Goal: Task Accomplishment & Management: Complete application form

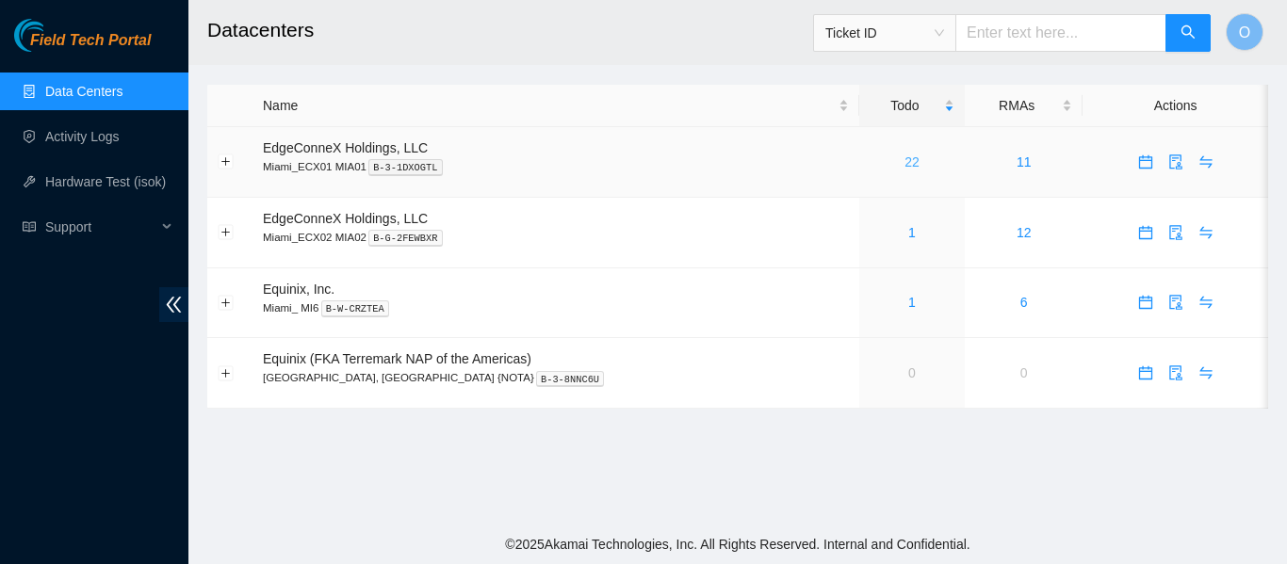
click at [904, 164] on link "22" at bounding box center [911, 161] width 15 height 15
click at [93, 129] on link "Activity Logs" at bounding box center [82, 136] width 74 height 15
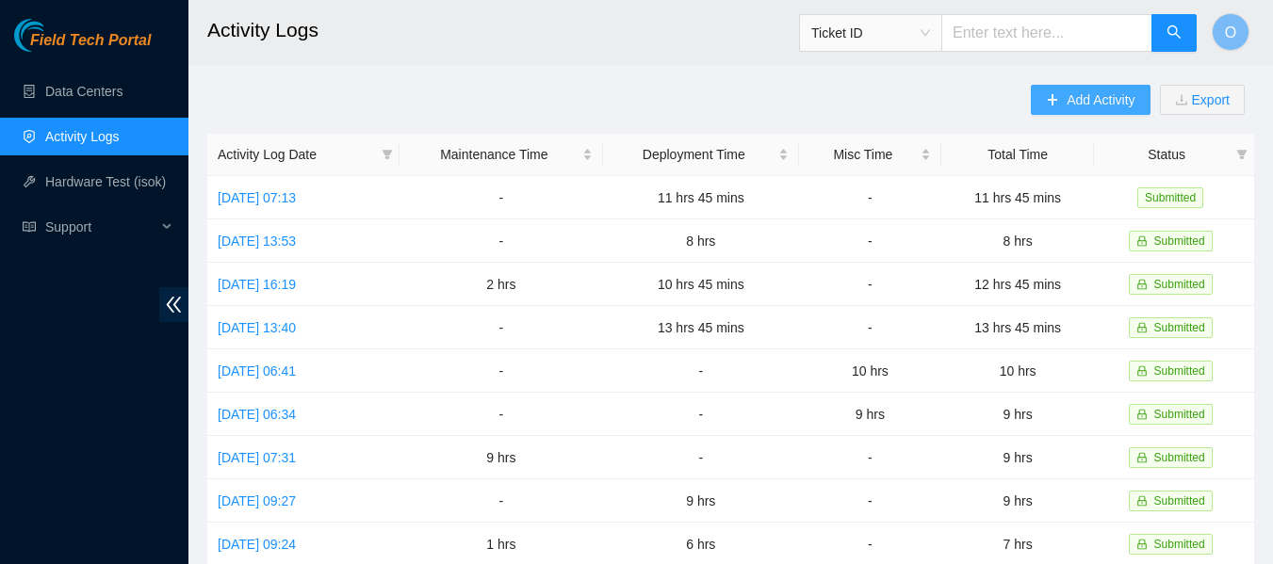
click at [1091, 104] on span "Add Activity" at bounding box center [1100, 99] width 68 height 21
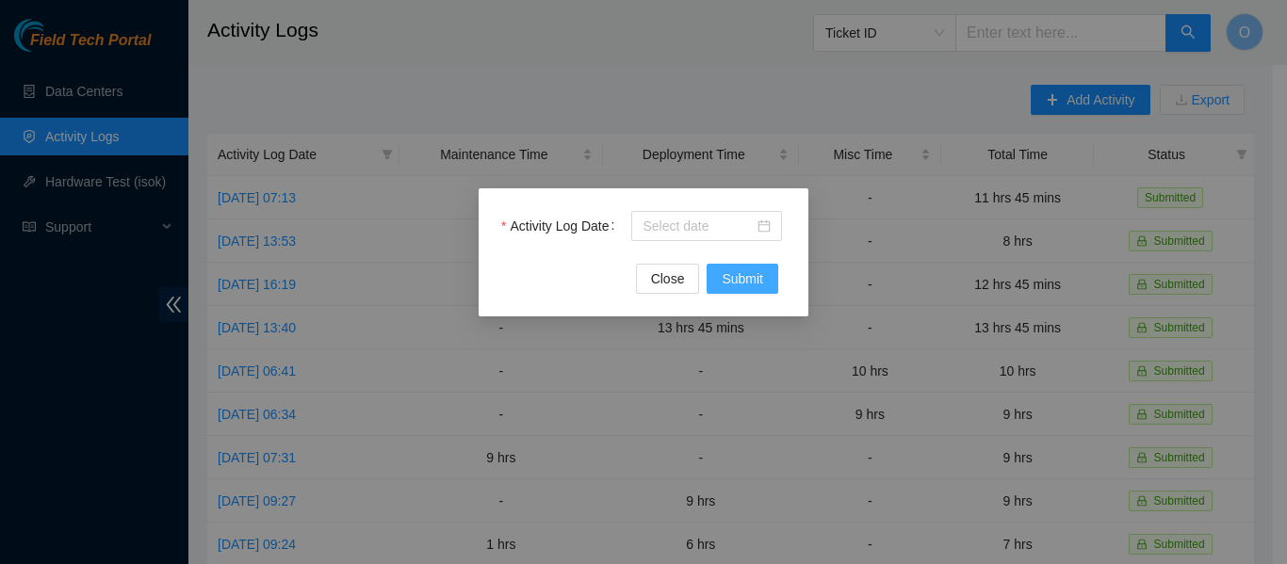
click at [736, 273] on span "Submit" at bounding box center [742, 278] width 41 height 21
click at [763, 221] on div at bounding box center [706, 226] width 128 height 21
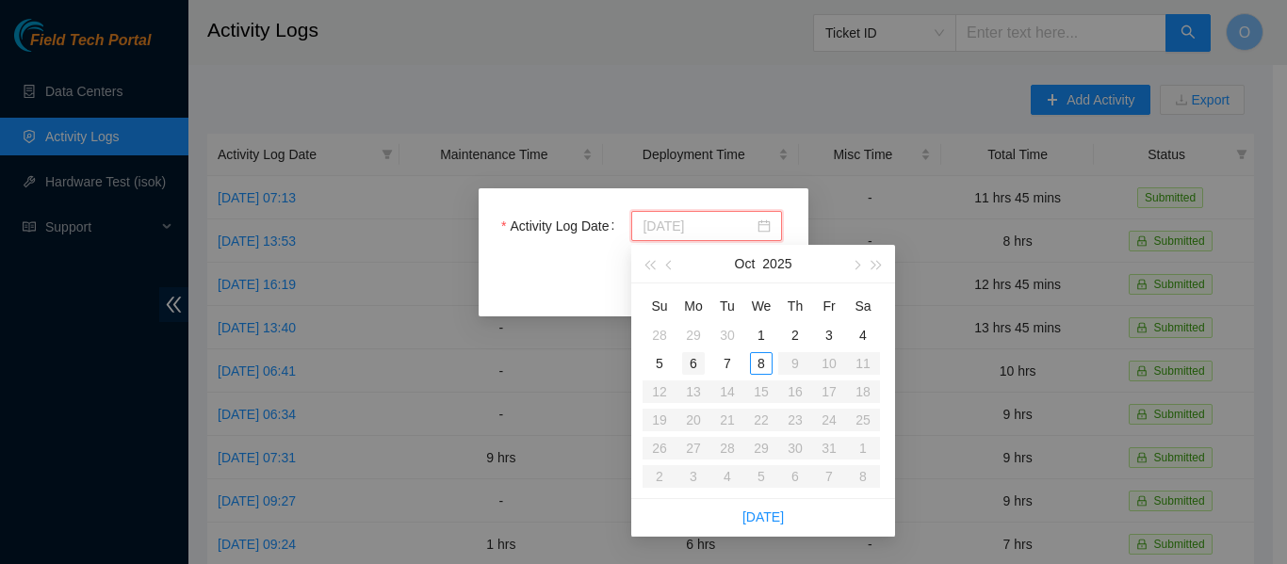
type input "[DATE]"
click at [691, 361] on div "6" at bounding box center [693, 363] width 23 height 23
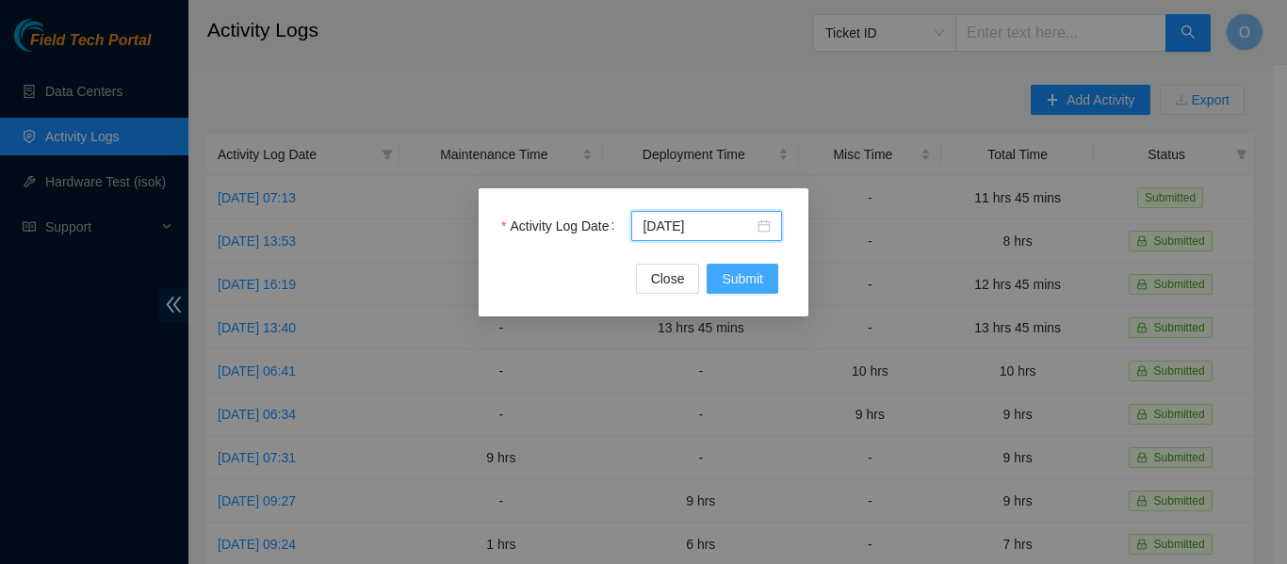
click at [748, 278] on span "Submit" at bounding box center [742, 278] width 41 height 21
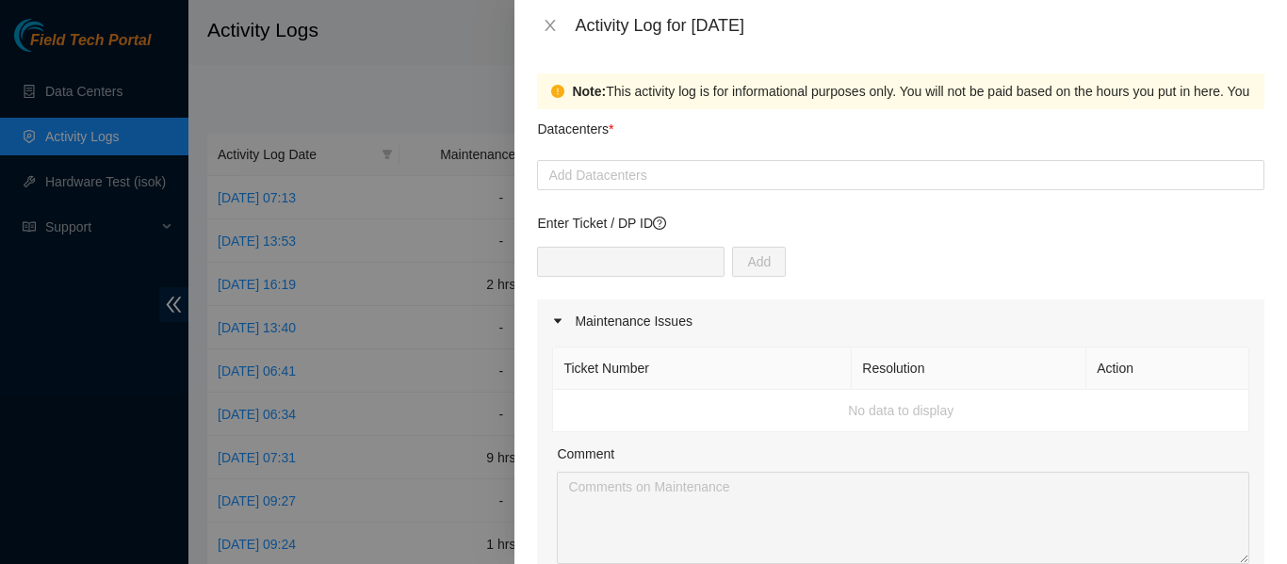
scroll to position [94, 0]
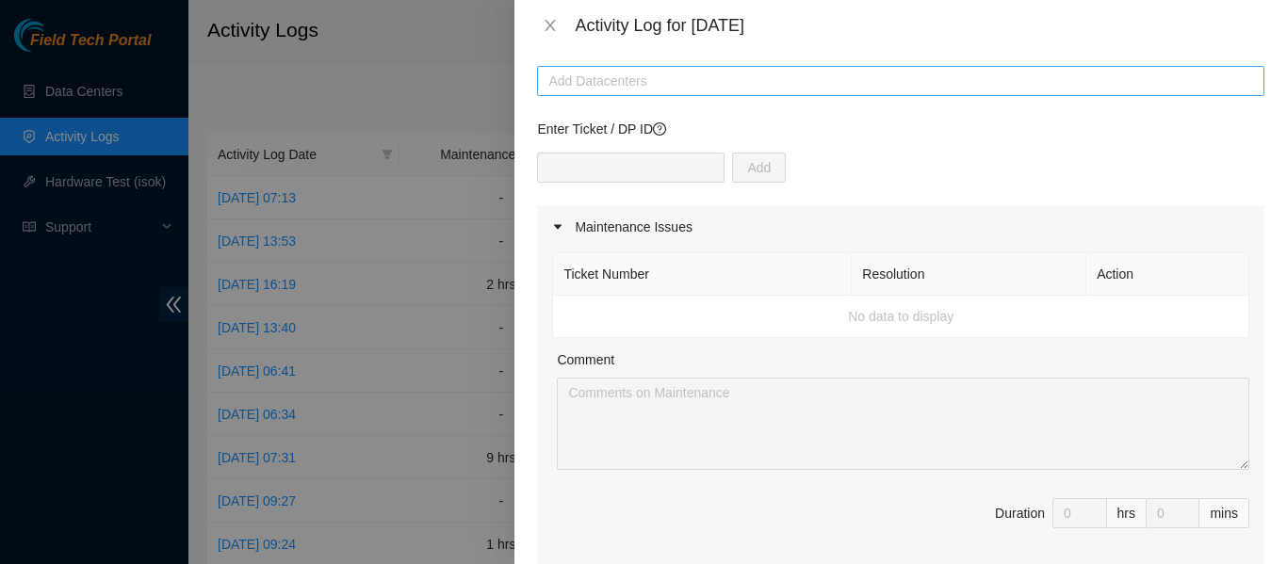
click at [615, 84] on div at bounding box center [901, 81] width 718 height 23
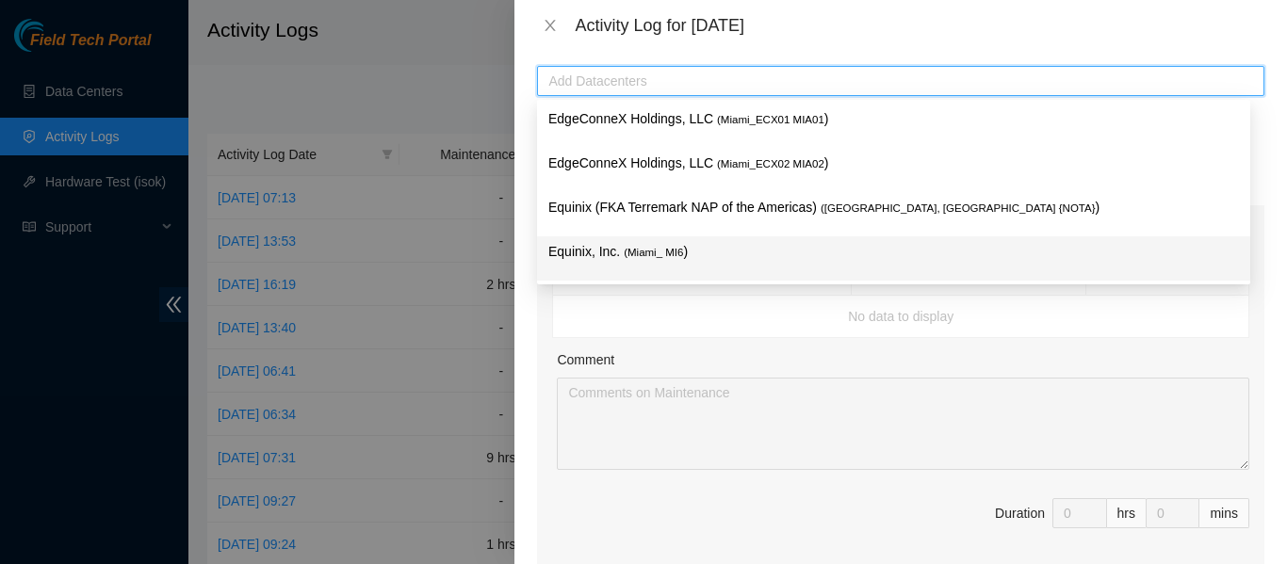
click at [624, 253] on span "( Miami_ MI6" at bounding box center [653, 252] width 59 height 11
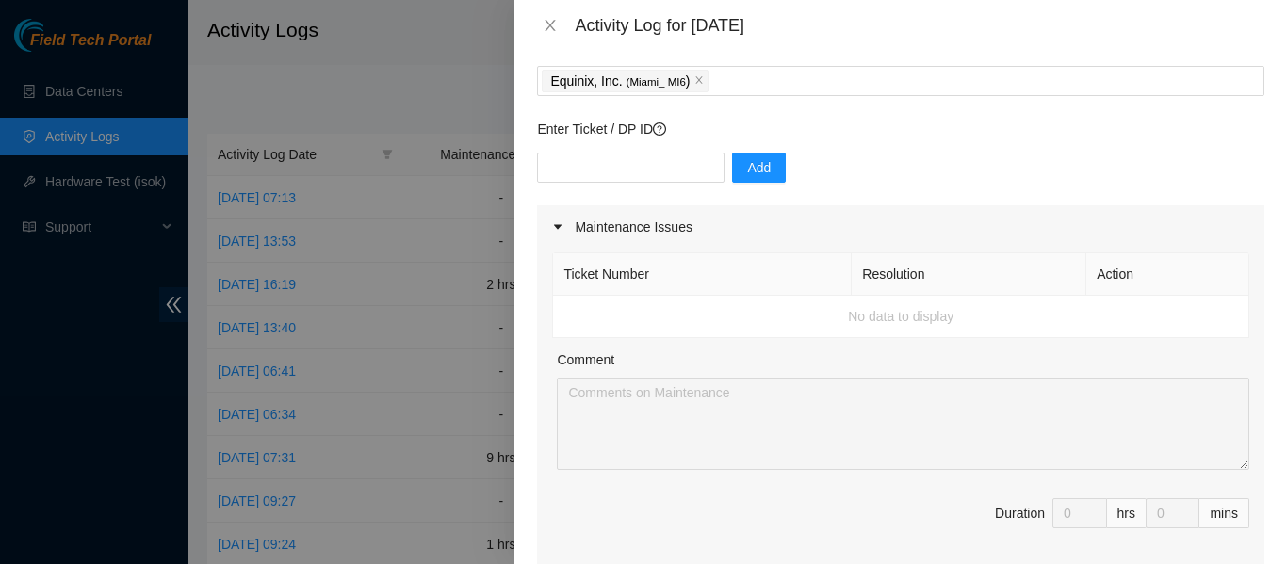
click at [638, 317] on td "No data to display" at bounding box center [901, 317] width 696 height 42
click at [615, 165] on input "text" at bounding box center [630, 168] width 187 height 30
type input "DP77889"
click at [747, 160] on span "Add" at bounding box center [759, 167] width 24 height 21
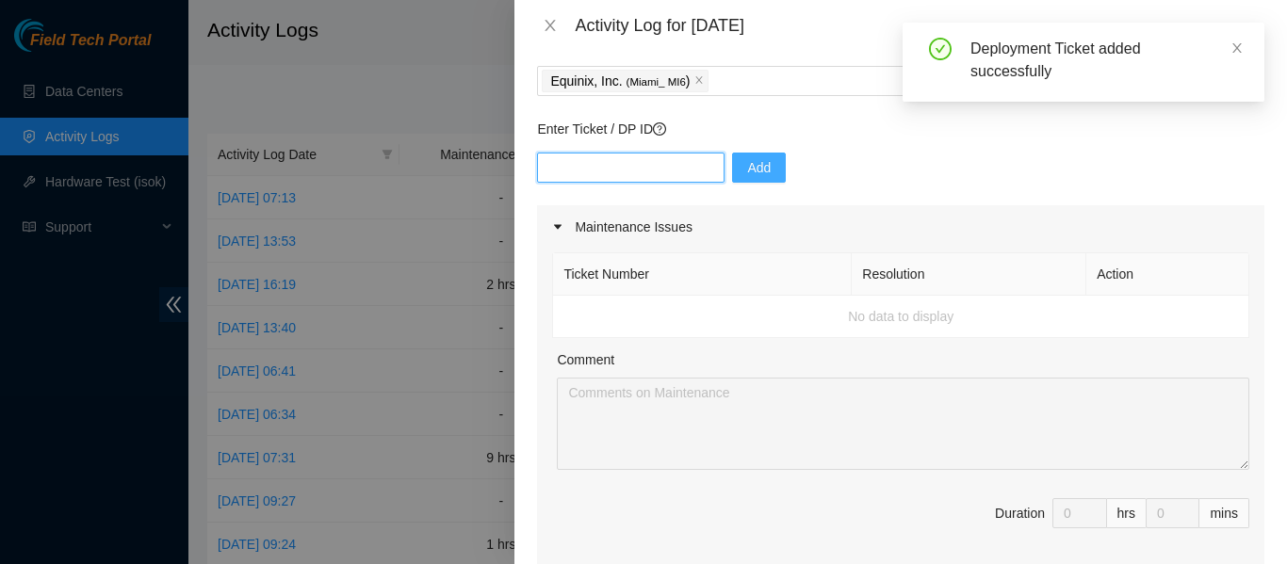
click at [622, 167] on input "text" at bounding box center [630, 168] width 187 height 30
type input "DP77888"
click at [747, 171] on span "Add" at bounding box center [759, 167] width 24 height 21
click at [589, 168] on input "text" at bounding box center [630, 168] width 187 height 30
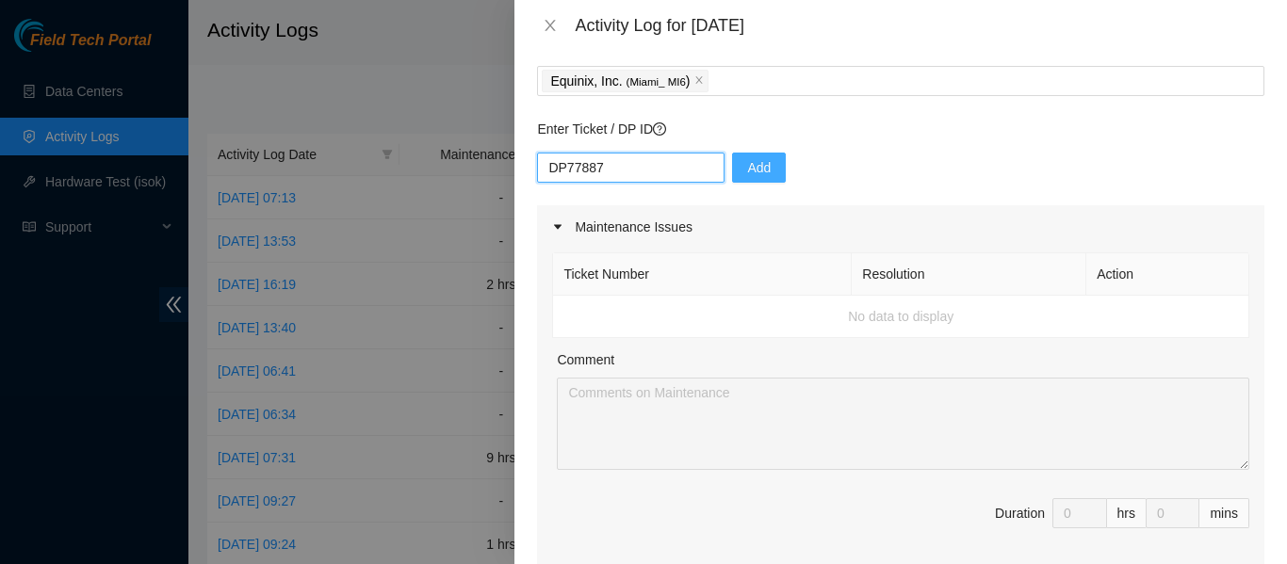
type input "DP77887"
click at [761, 167] on button "Add" at bounding box center [759, 168] width 54 height 30
click at [619, 174] on input "text" at bounding box center [630, 168] width 187 height 30
click at [994, 127] on p "Enter Ticket / DP ID" at bounding box center [900, 129] width 727 height 21
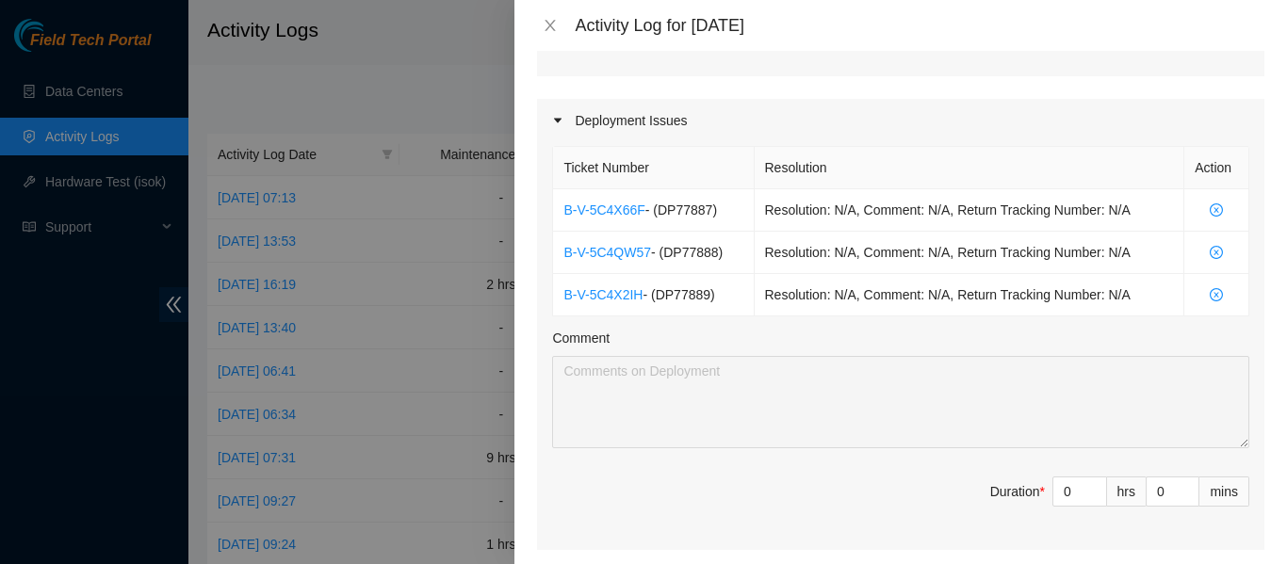
scroll to position [754, 0]
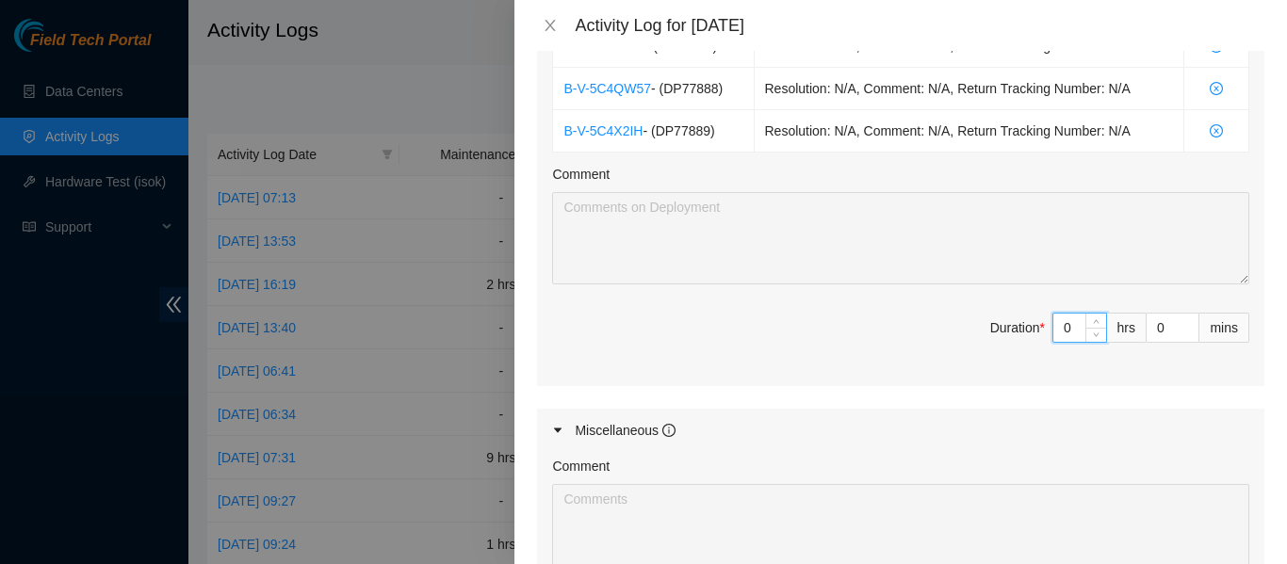
drag, startPoint x: 1058, startPoint y: 325, endPoint x: 1016, endPoint y: 324, distance: 42.4
click at [1016, 324] on span "Duration * 0 hrs 0 mins" at bounding box center [900, 339] width 697 height 53
type input "1"
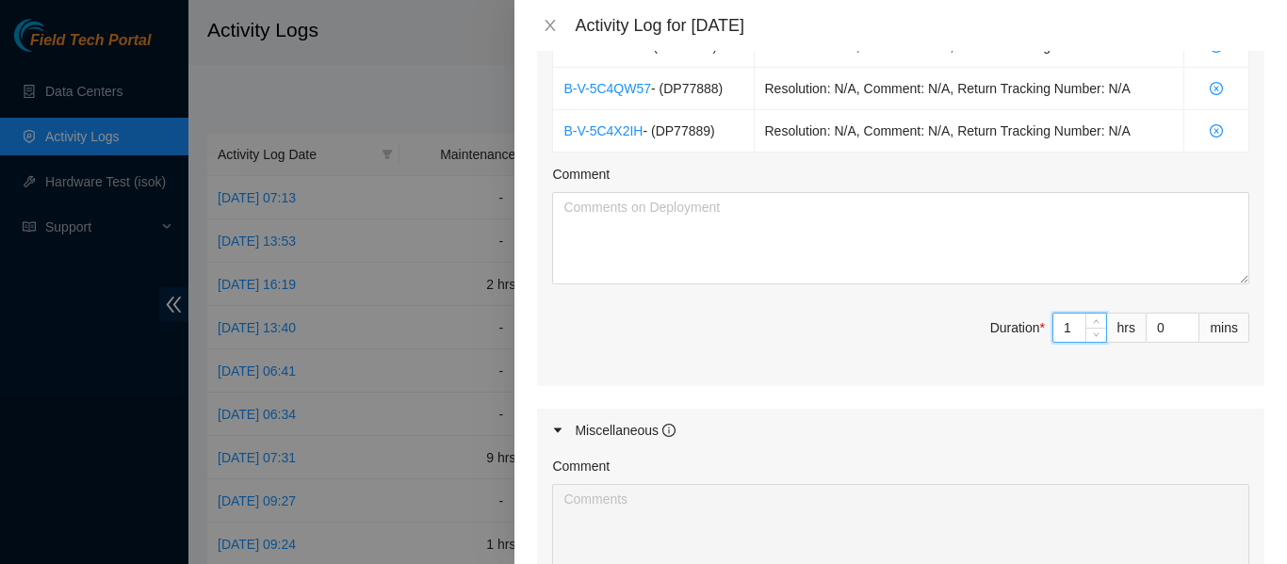
type input "13"
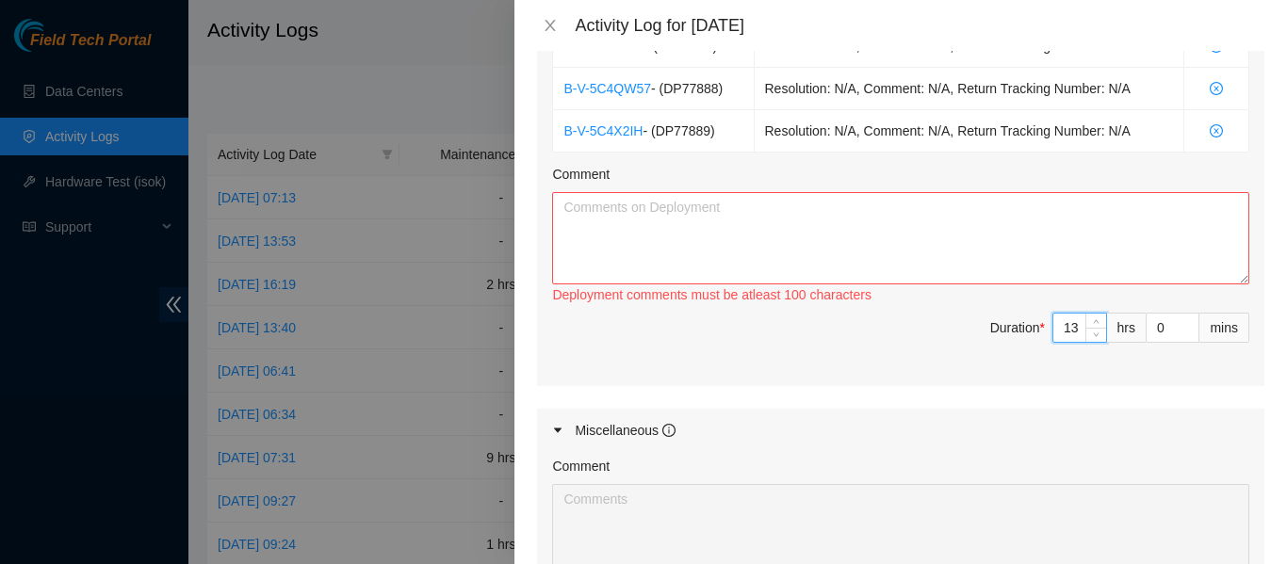
type input "13"
click at [640, 210] on textarea "Comment" at bounding box center [900, 238] width 697 height 92
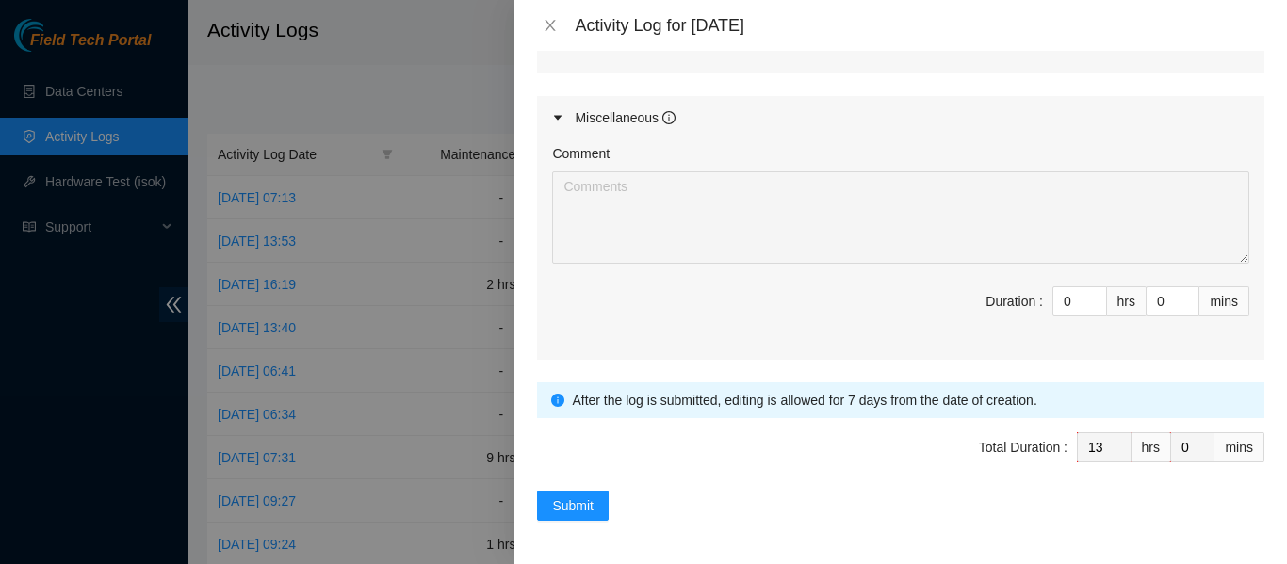
scroll to position [1068, 0]
type textarea "Started the day at MI6 worked on 3 DP install dac cables and console and manage…"
click at [593, 497] on span "Submit" at bounding box center [572, 504] width 41 height 21
type input "0"
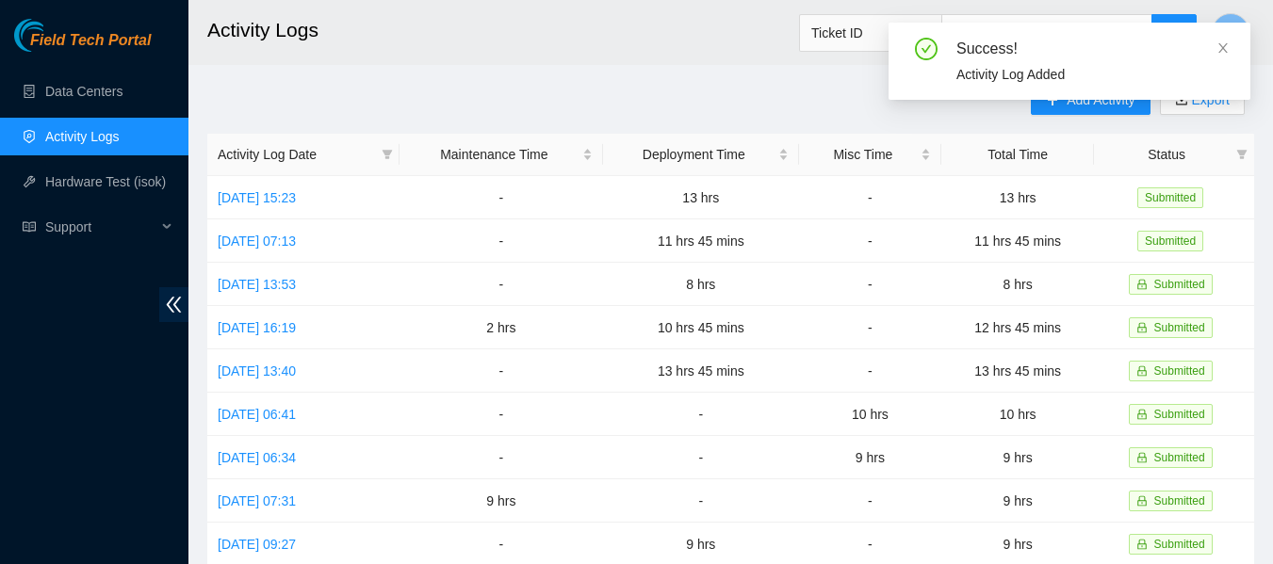
click at [1100, 108] on div "Success! Activity Log Added" at bounding box center [1069, 69] width 362 height 92
click at [1224, 48] on icon "close" at bounding box center [1222, 47] width 9 height 9
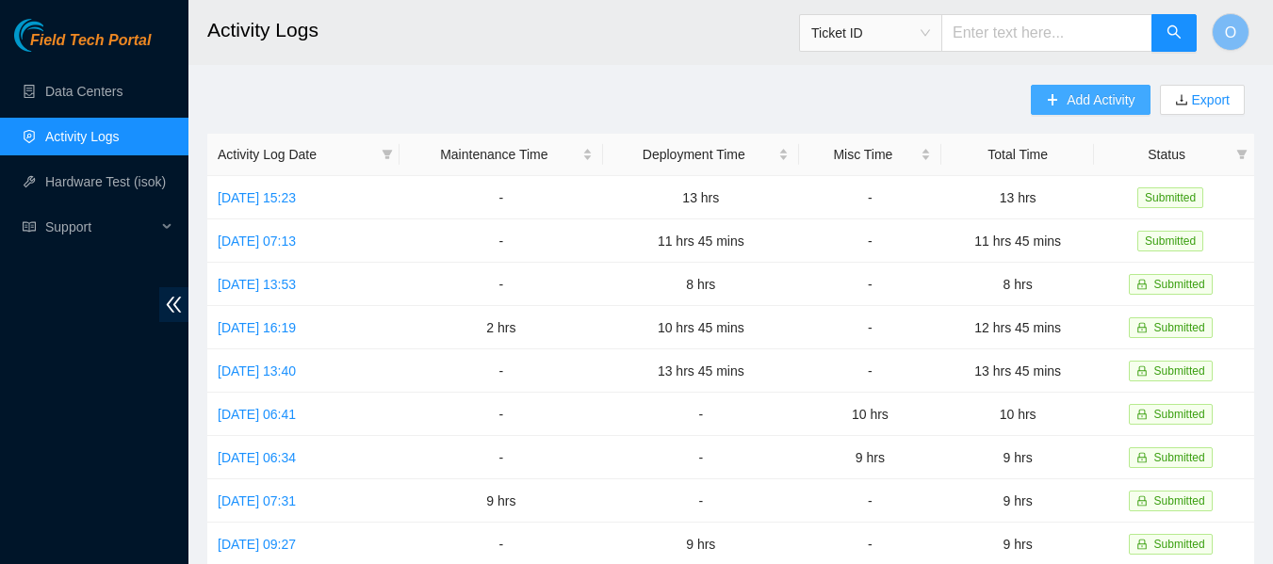
click at [1111, 99] on span "Add Activity" at bounding box center [1100, 99] width 68 height 21
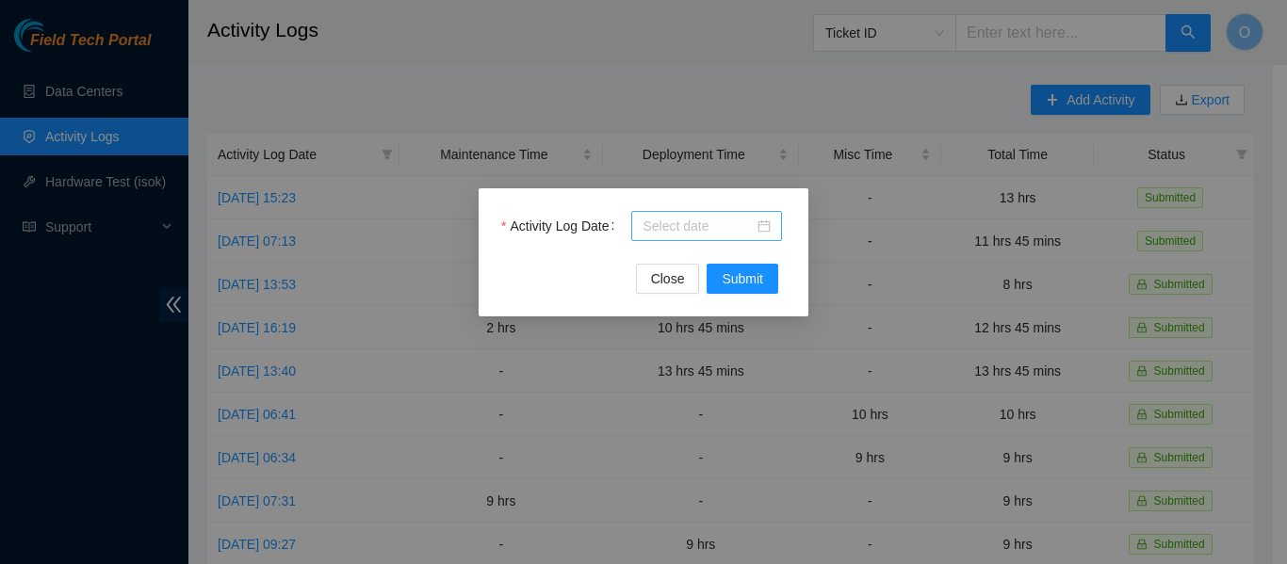
click at [764, 220] on div at bounding box center [706, 226] width 128 height 21
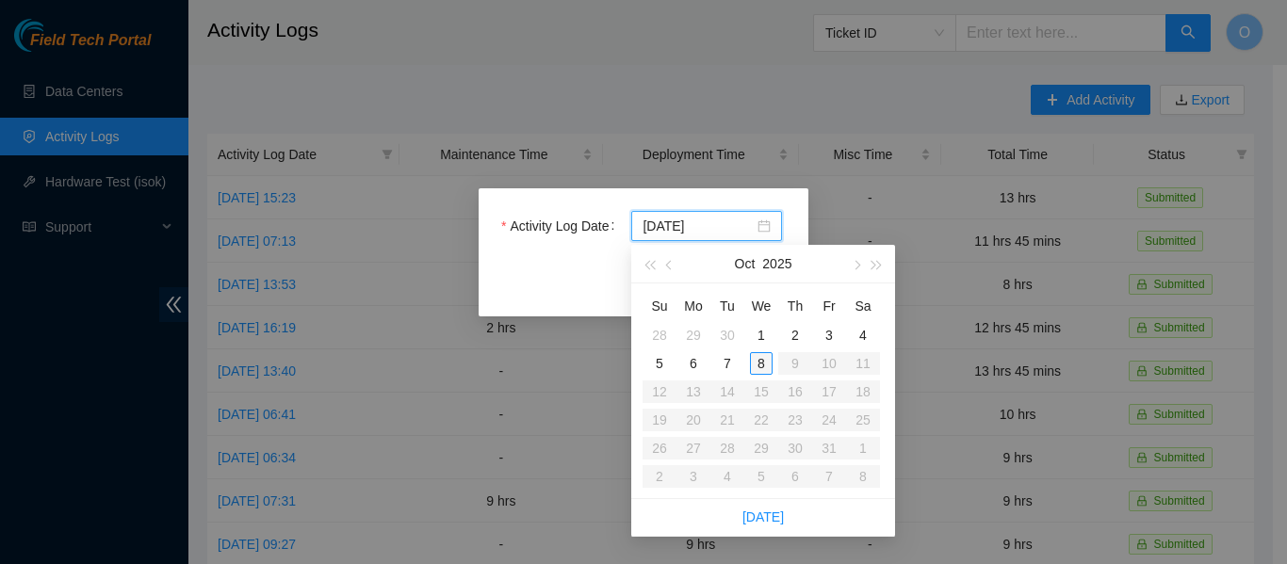
type input "[DATE]"
click at [756, 370] on div "8" at bounding box center [761, 363] width 23 height 23
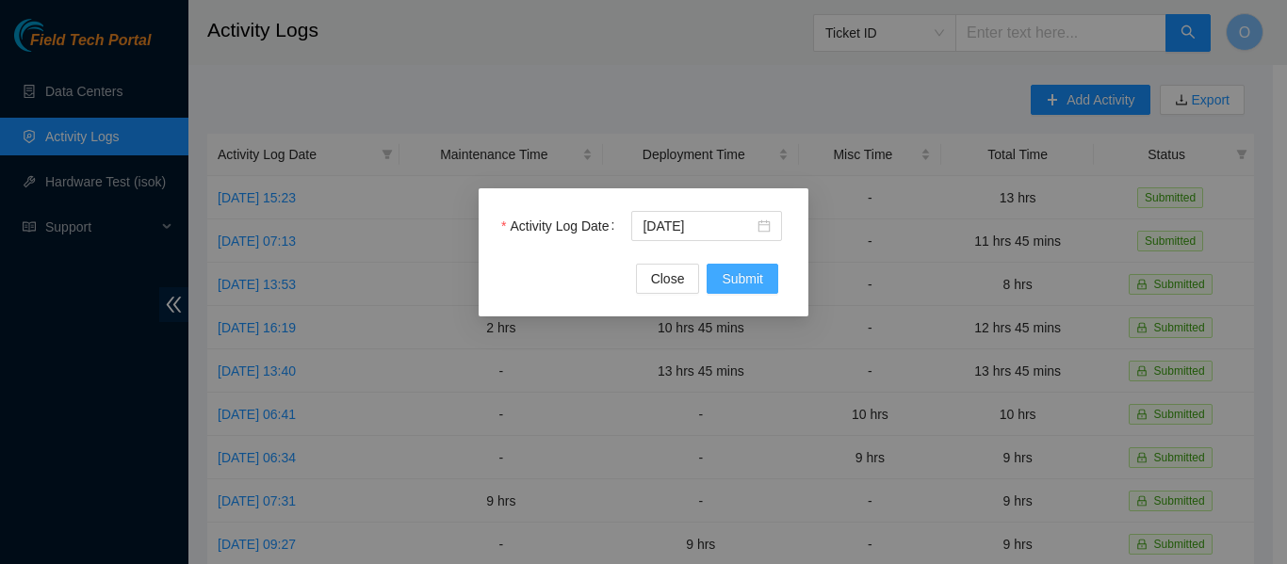
click at [752, 284] on span "Submit" at bounding box center [742, 278] width 41 height 21
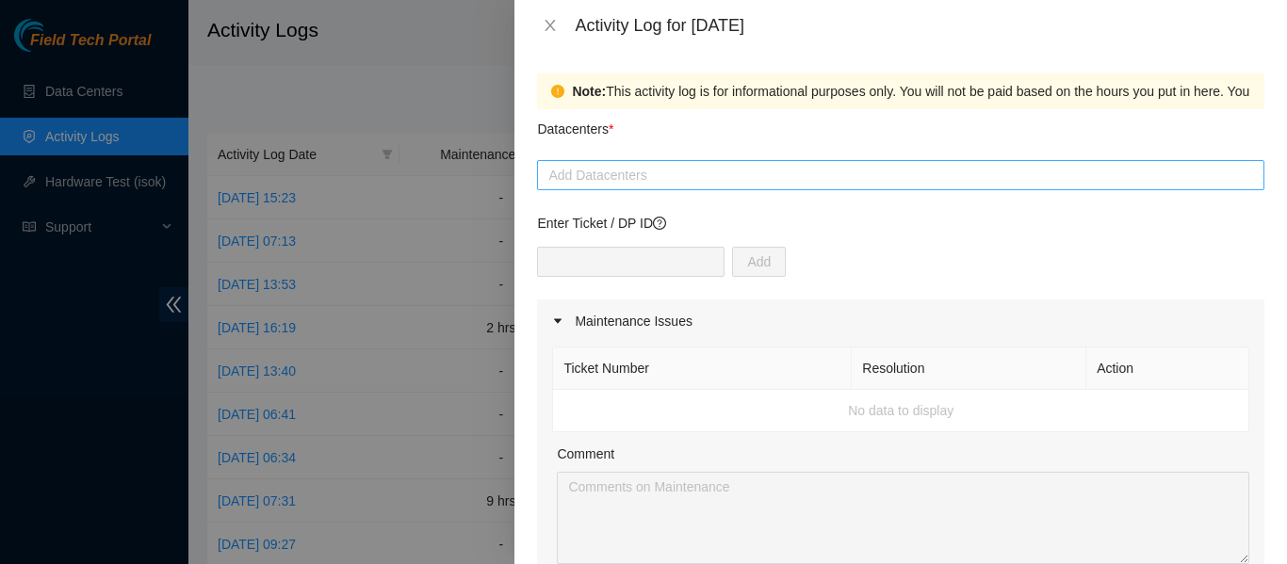
click at [656, 173] on div at bounding box center [901, 175] width 718 height 23
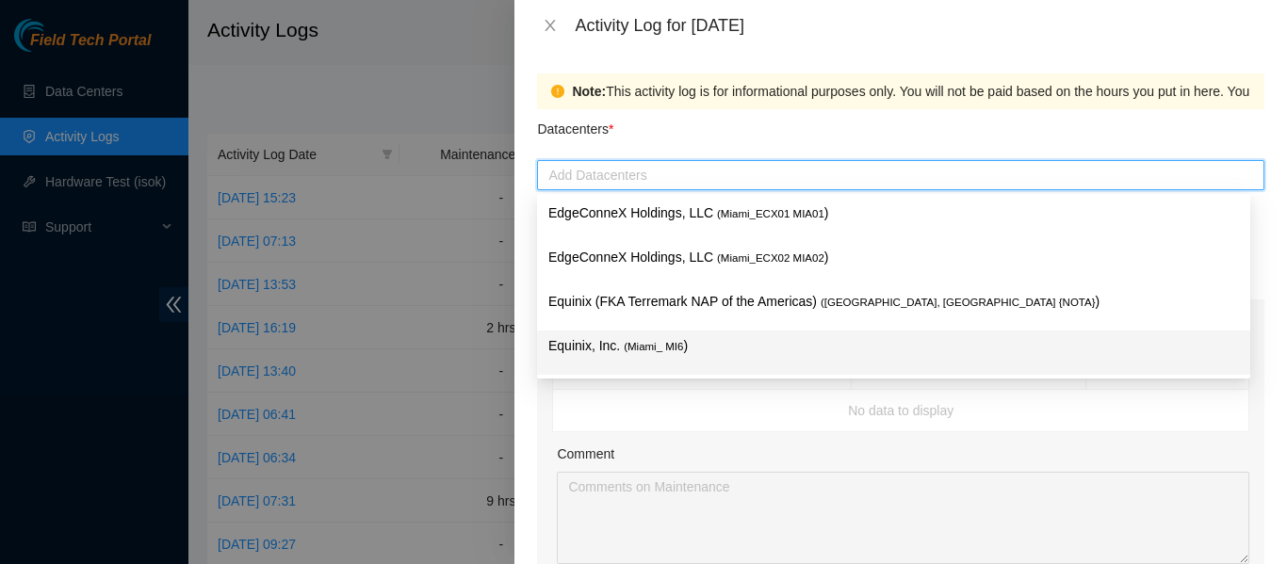
click at [662, 336] on p "Equinix, Inc. ( Miami_ MI6 )" at bounding box center [893, 346] width 691 height 22
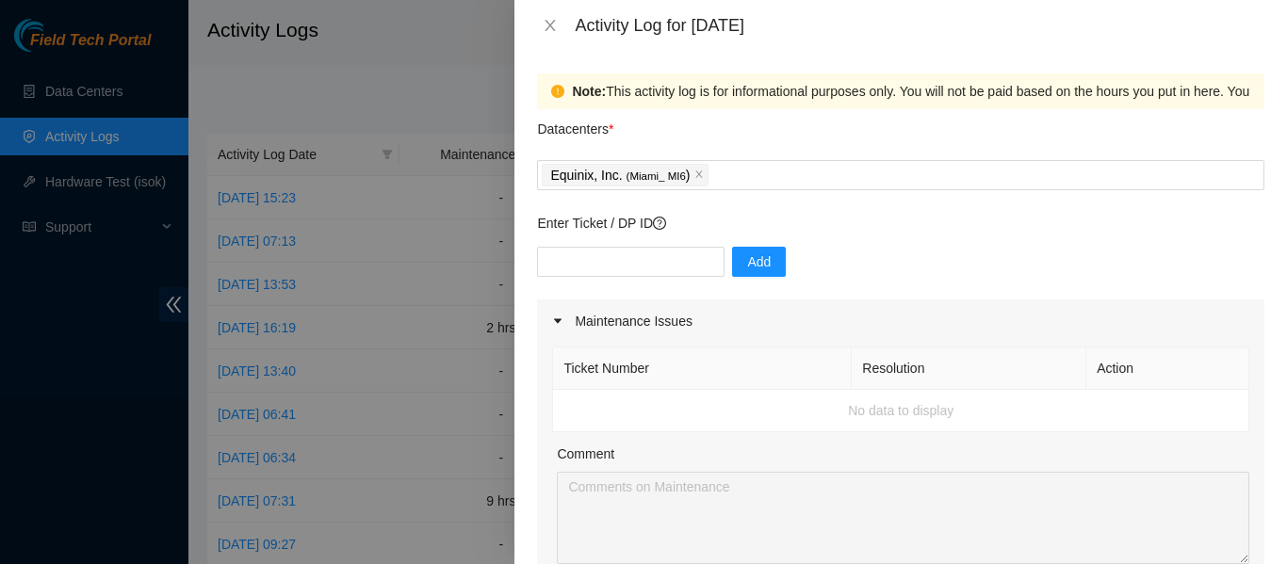
click at [706, 387] on th "Ticket Number" at bounding box center [702, 369] width 299 height 42
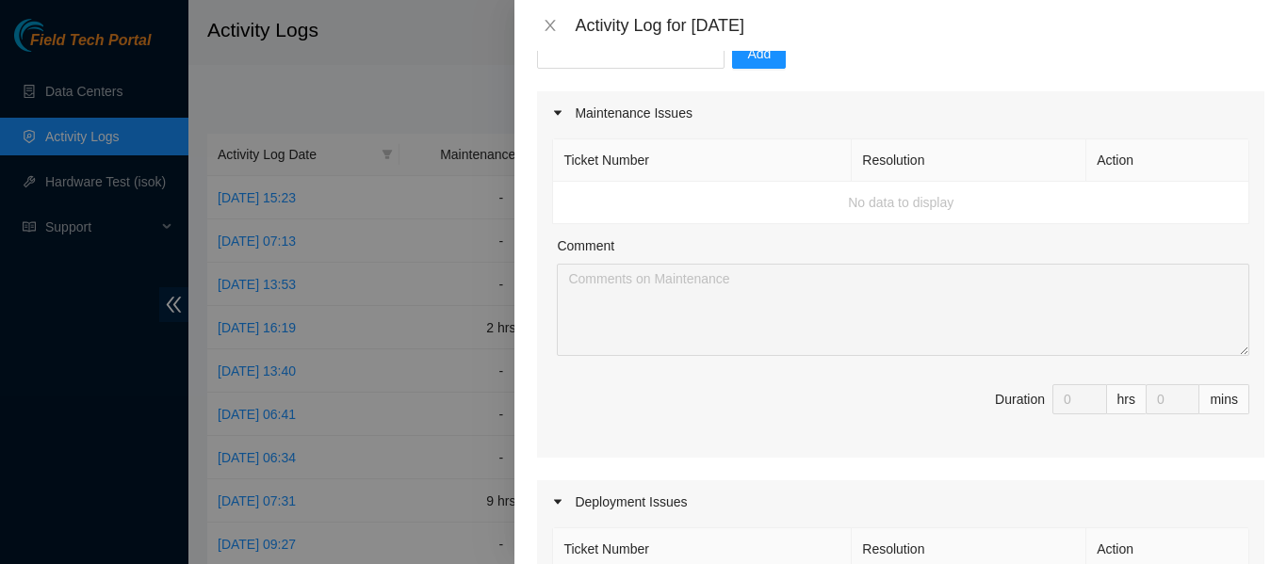
scroll to position [188, 0]
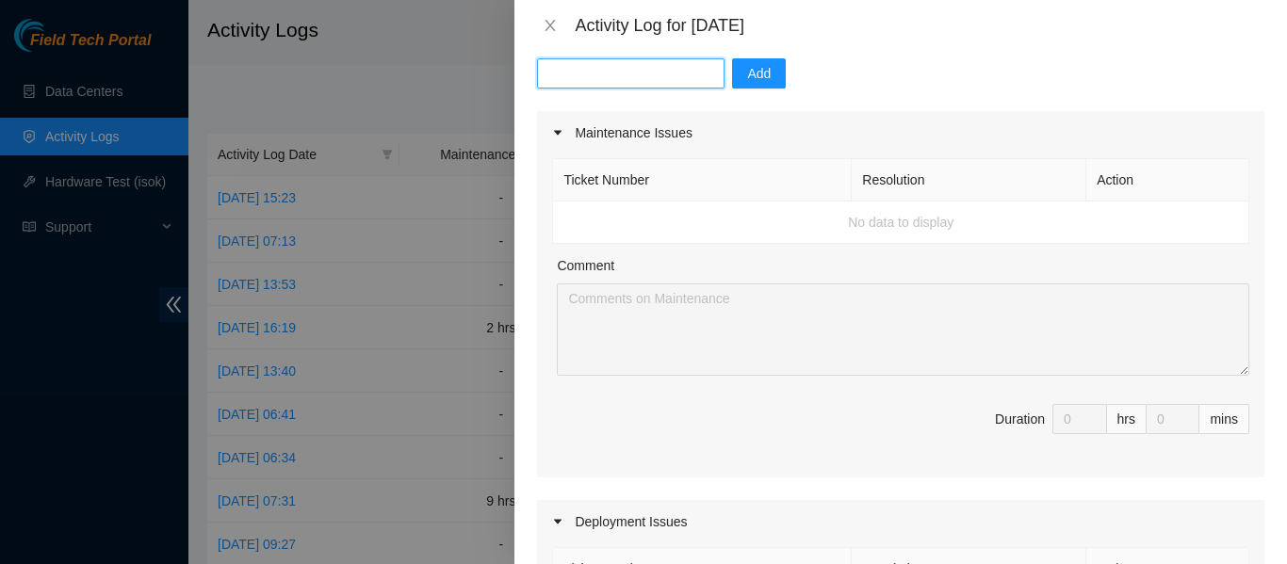
click at [623, 79] on input "text" at bounding box center [630, 73] width 187 height 30
type input "DP77889"
click at [759, 75] on button "Add" at bounding box center [759, 73] width 54 height 30
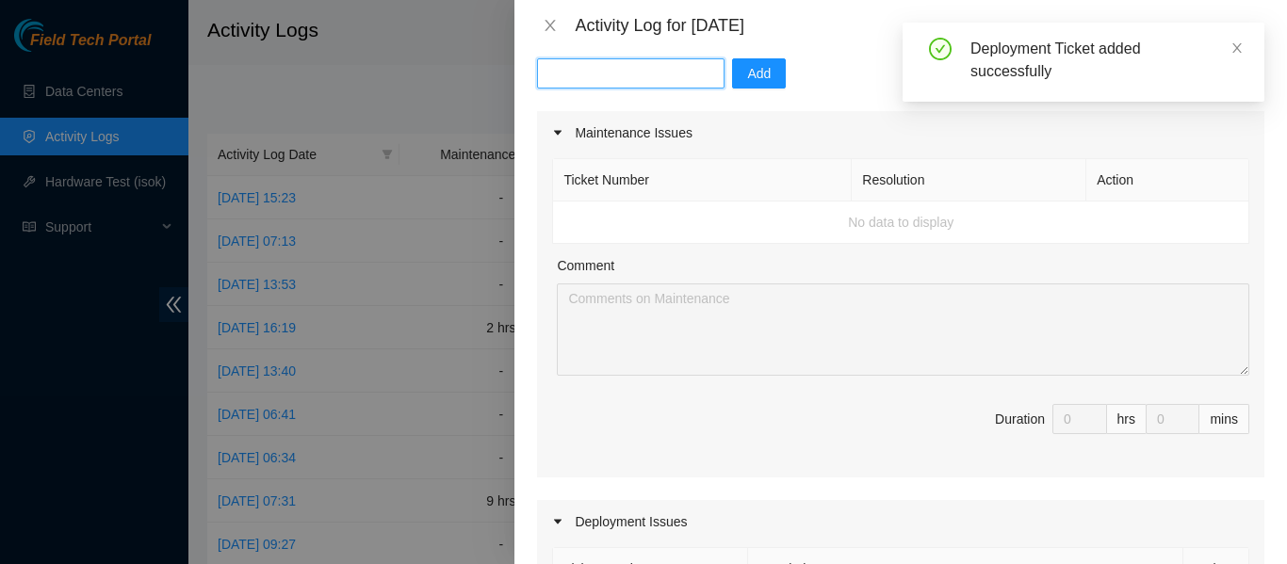
click at [615, 74] on input "text" at bounding box center [630, 73] width 187 height 30
type input "DP77888"
click at [747, 67] on span "Add" at bounding box center [759, 73] width 24 height 21
click at [618, 77] on input "text" at bounding box center [630, 73] width 187 height 30
type input "DP77887"
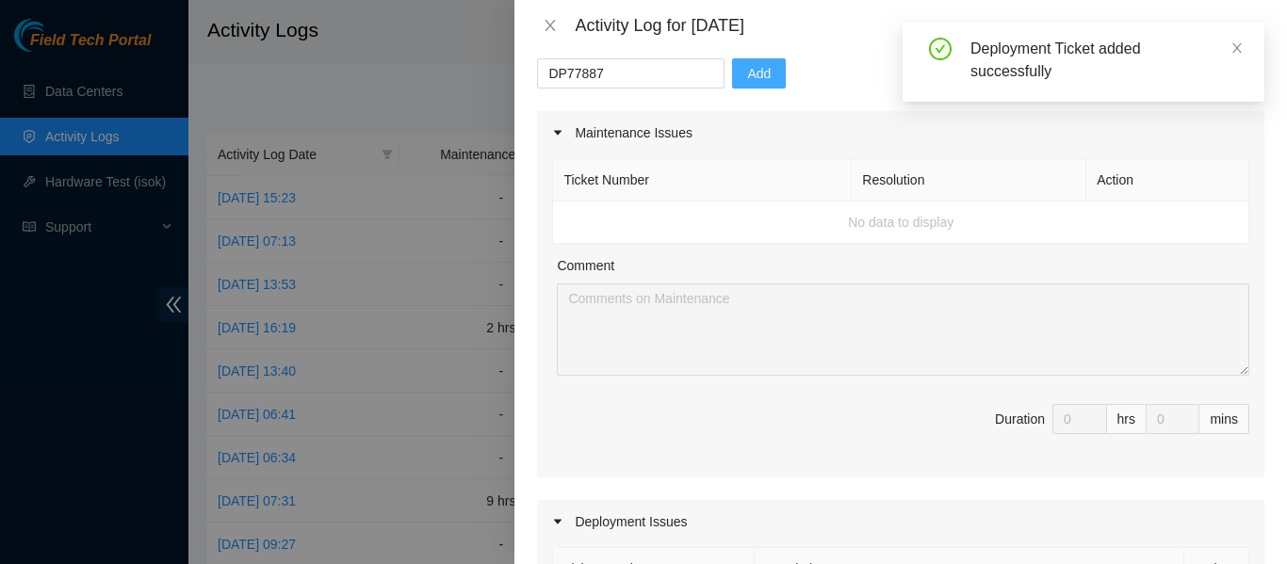
click at [732, 82] on button "Add" at bounding box center [759, 73] width 54 height 30
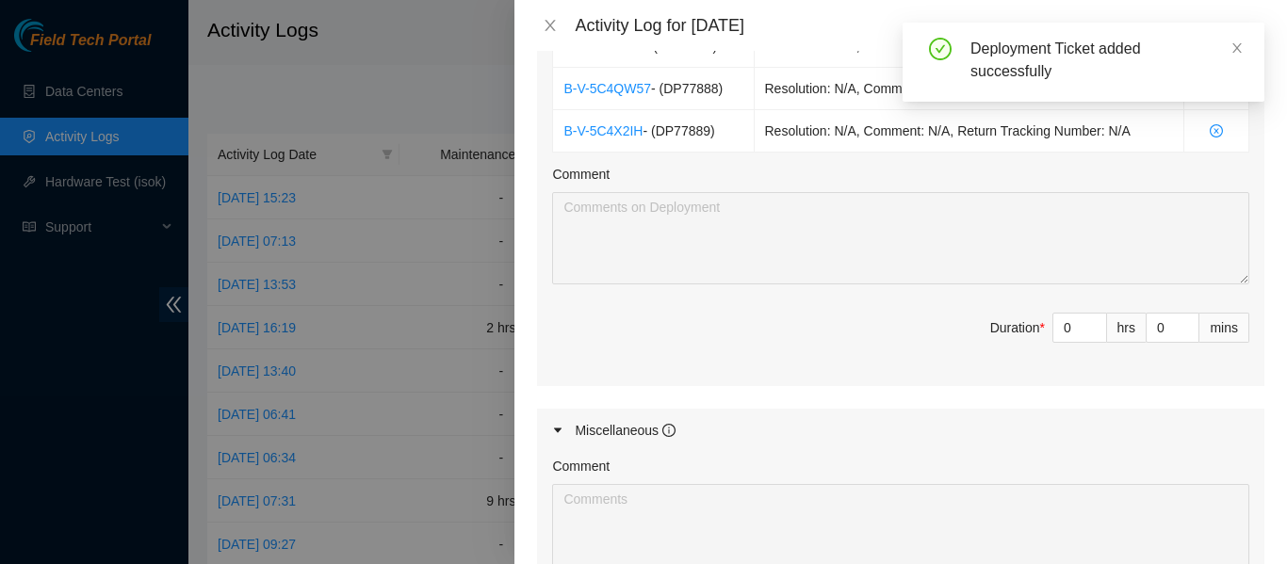
scroll to position [942, 0]
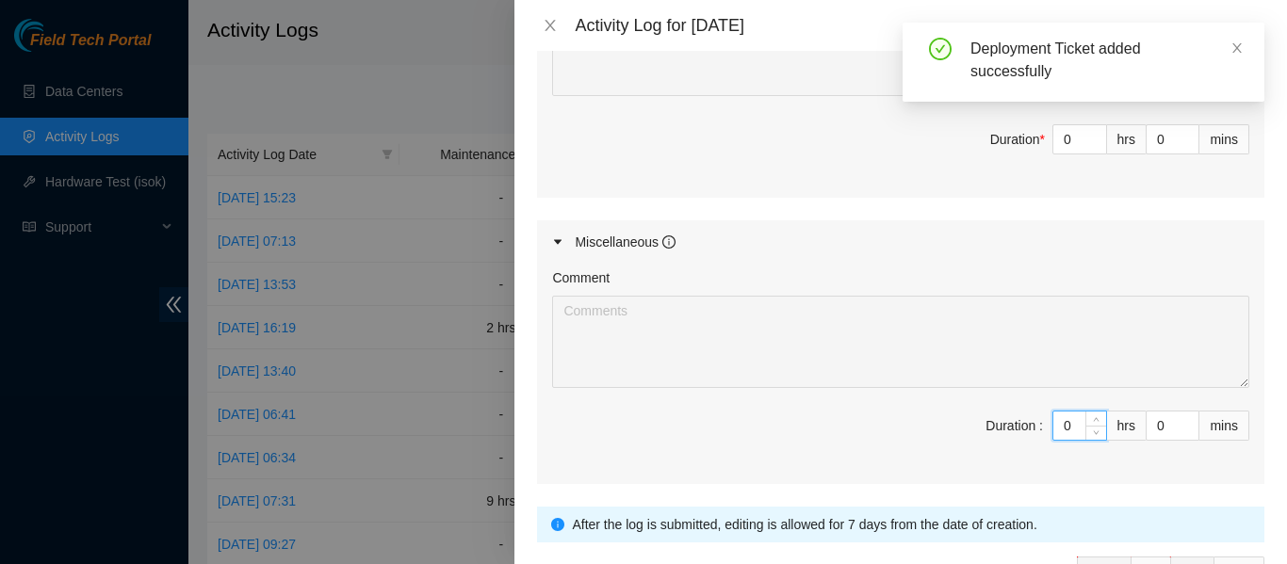
drag, startPoint x: 1057, startPoint y: 424, endPoint x: 1016, endPoint y: 417, distance: 41.0
click at [1022, 421] on span "Duration : 0 hrs 0 mins" at bounding box center [900, 437] width 697 height 53
type input "9"
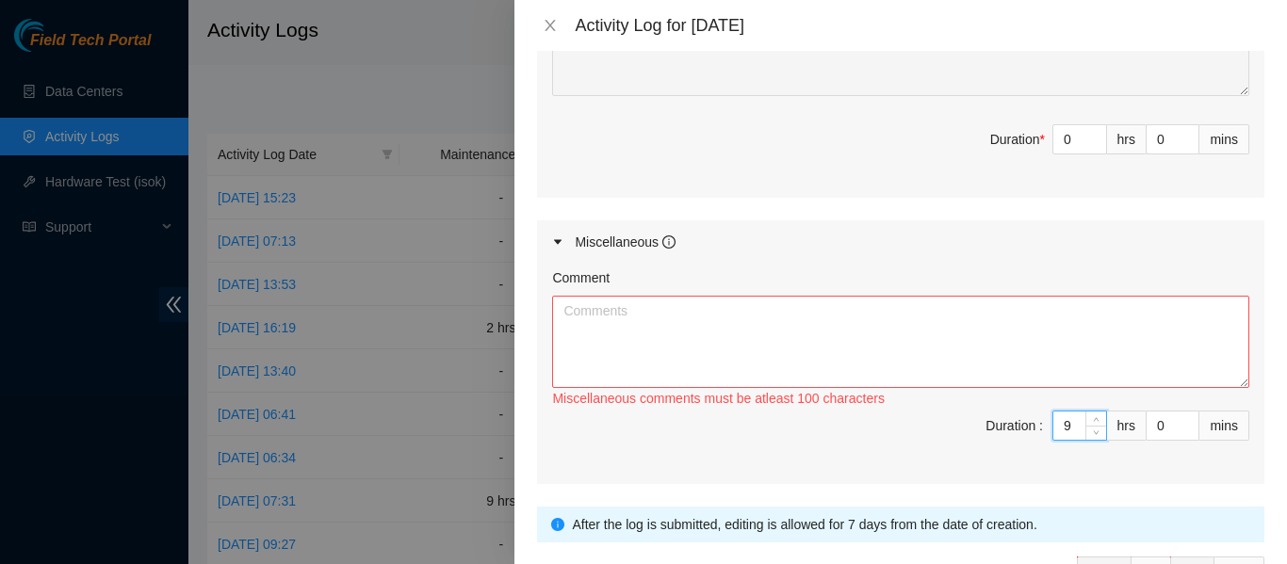
type input "9"
click at [602, 310] on textarea "Comment" at bounding box center [900, 342] width 697 height 92
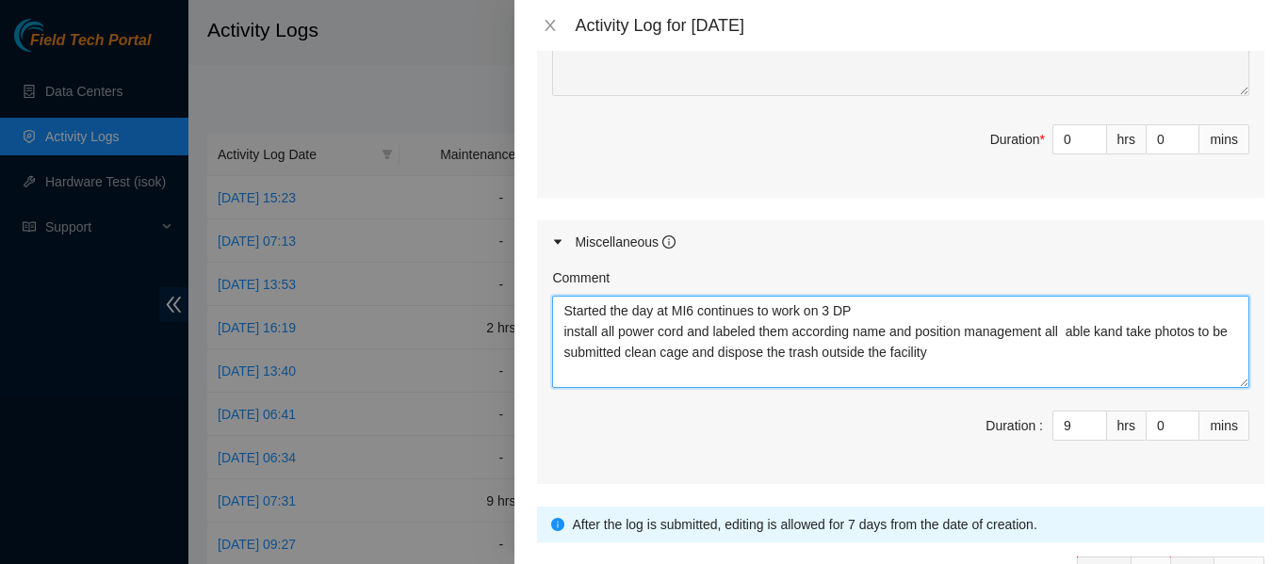
type textarea "Started the day at MI6 continues to work on 3 DP install all power cord and lab…"
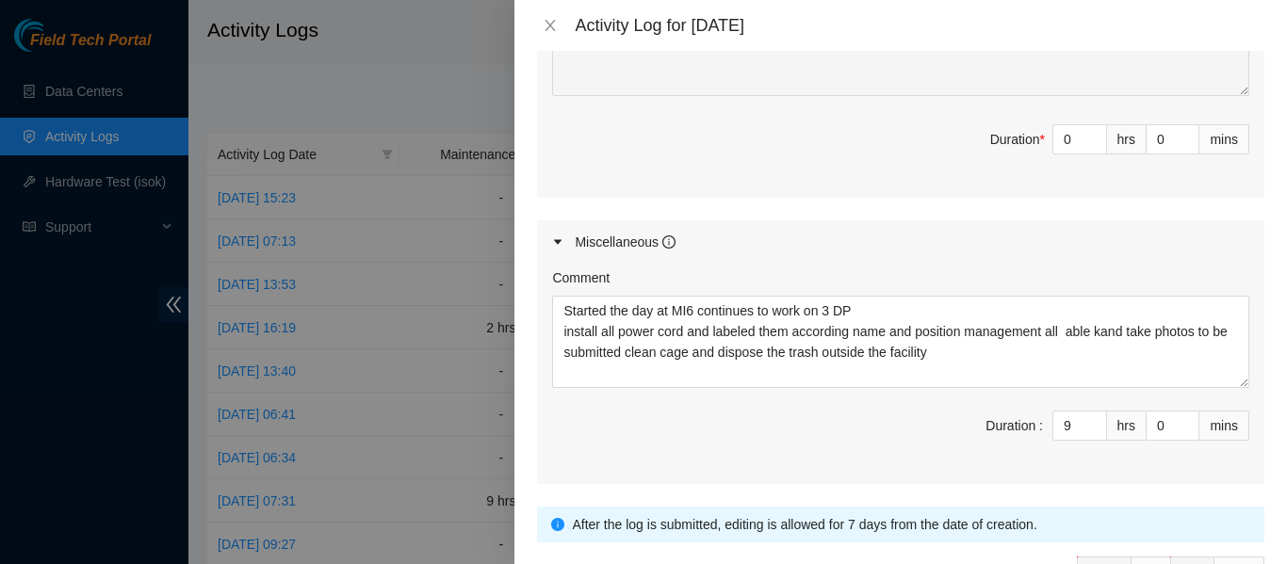
click at [802, 425] on span "Duration : 9 hrs 0 mins" at bounding box center [900, 437] width 697 height 53
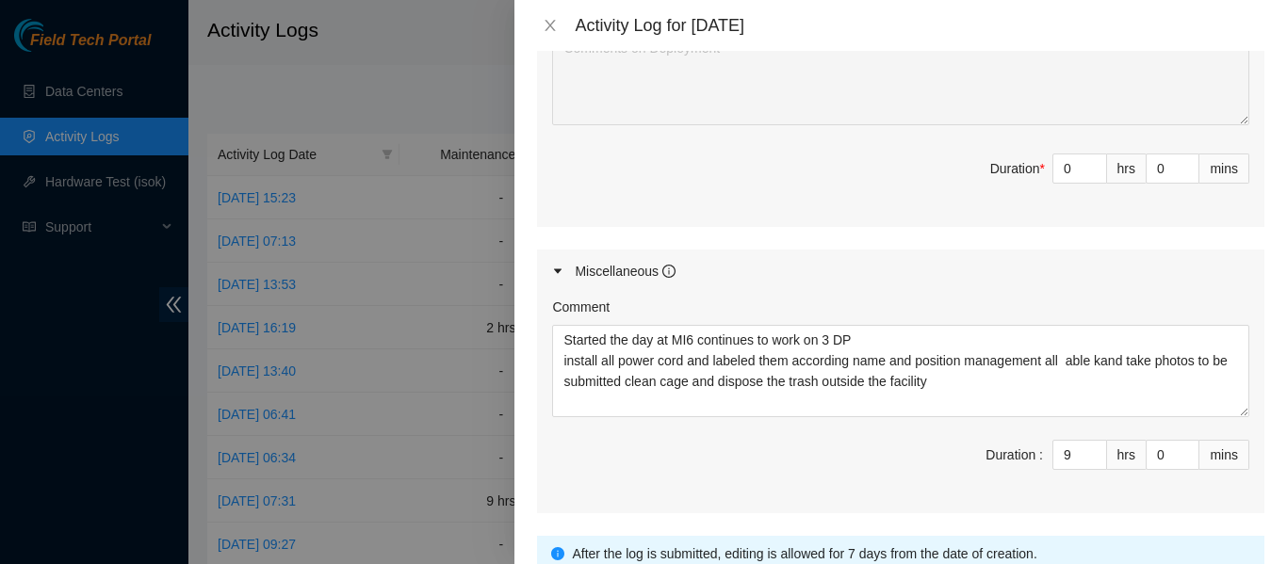
scroll to position [1068, 0]
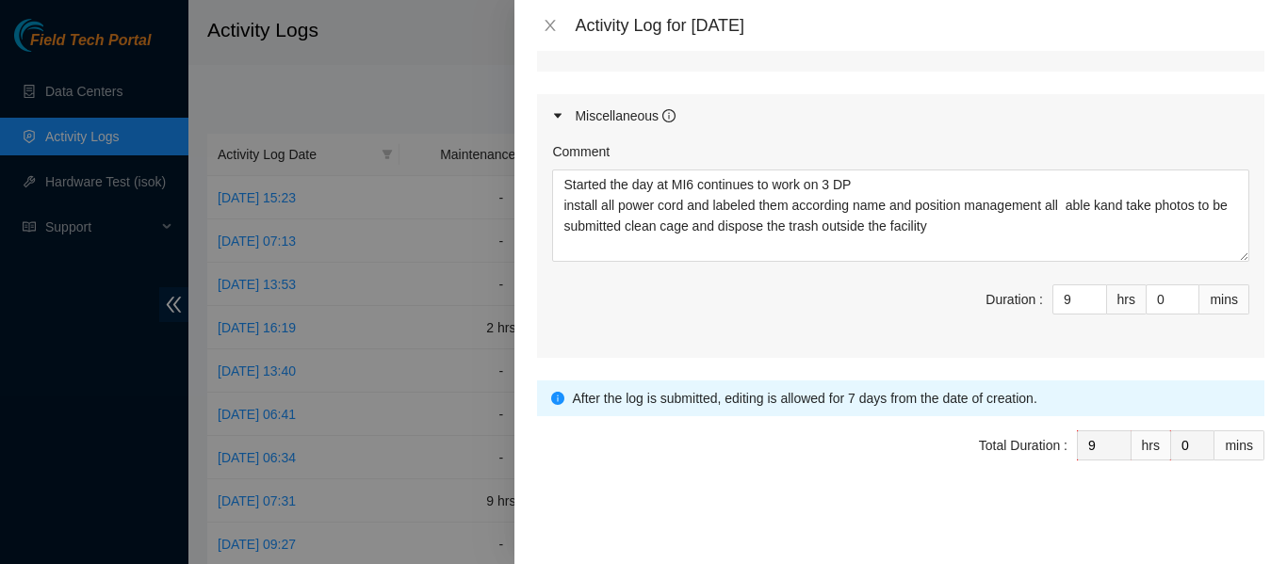
click at [891, 336] on span "Duration : 9 hrs 0 mins" at bounding box center [900, 311] width 697 height 53
click at [651, 494] on div at bounding box center [900, 504] width 727 height 30
click at [653, 493] on div at bounding box center [900, 504] width 727 height 30
click at [691, 480] on span "Total Duration : 9 hrs 0 mins" at bounding box center [900, 457] width 727 height 53
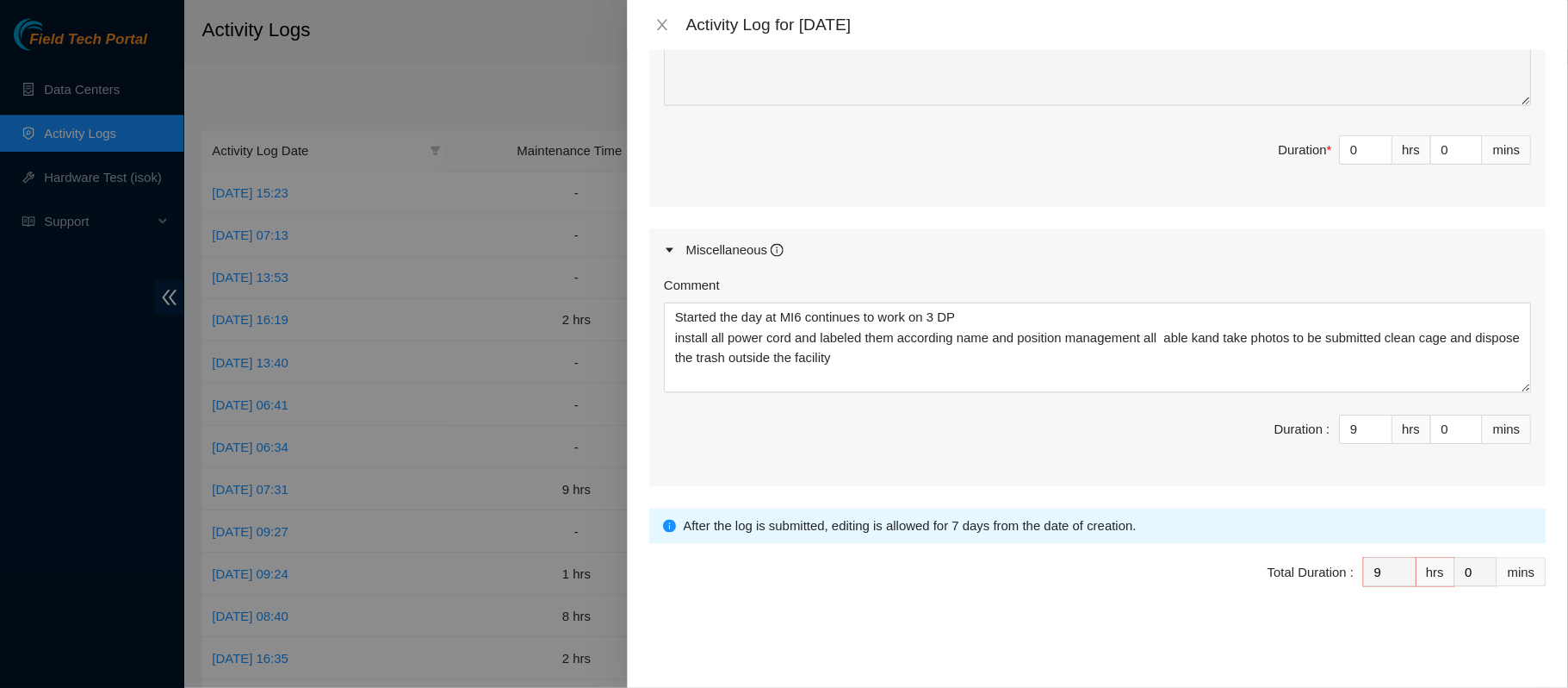
scroll to position [822, 0]
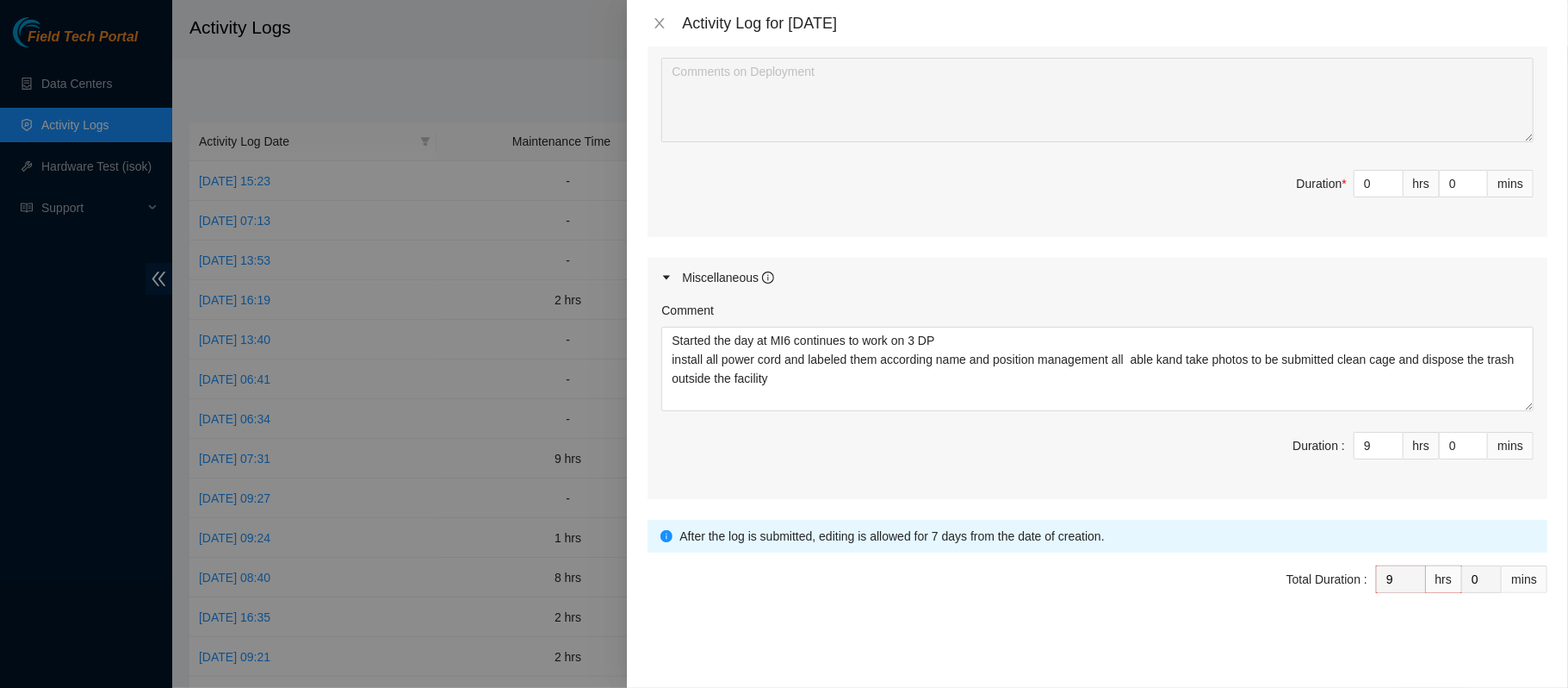
click at [955, 474] on span "Duration : 9 hrs 0 mins" at bounding box center [1097, 456] width 872 height 48
click at [877, 515] on div at bounding box center [1097, 632] width 900 height 27
click at [1176, 446] on input "9" at bounding box center [1379, 446] width 48 height 26
click at [1176, 462] on span "Duration : 9 hrs 0 mins" at bounding box center [1097, 456] width 872 height 48
click at [827, 377] on textarea "Started the day at MI6 continues to work on 3 DP install all power cord and lab…" at bounding box center [1097, 369] width 872 height 84
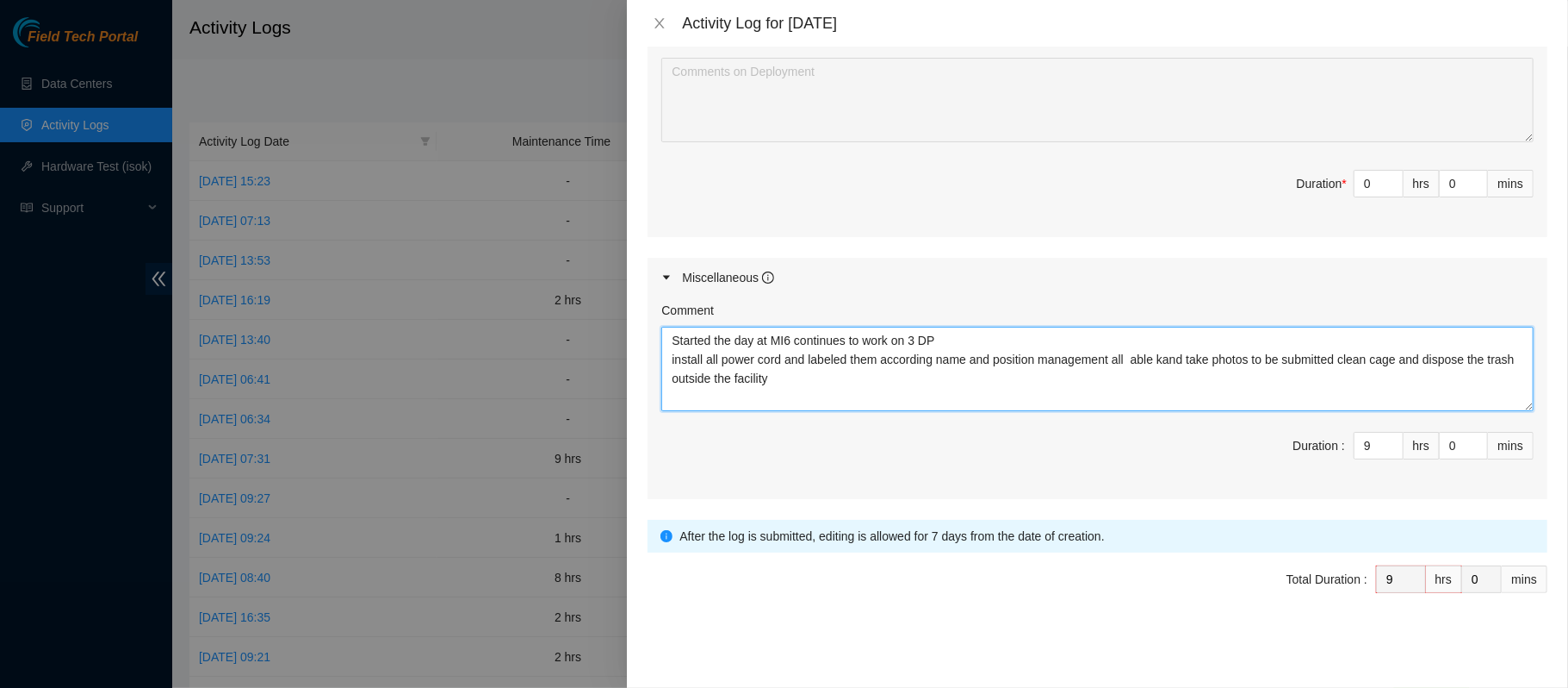
drag, startPoint x: 670, startPoint y: 345, endPoint x: 846, endPoint y: 392, distance: 182.2
click at [846, 392] on textarea "Started the day at MI6 continues to work on 3 DP install all power cord and lab…" at bounding box center [1097, 369] width 872 height 84
drag, startPoint x: 821, startPoint y: 266, endPoint x: 831, endPoint y: 250, distance: 18.9
click at [822, 261] on div "Miscellaneous" at bounding box center [1097, 277] width 900 height 39
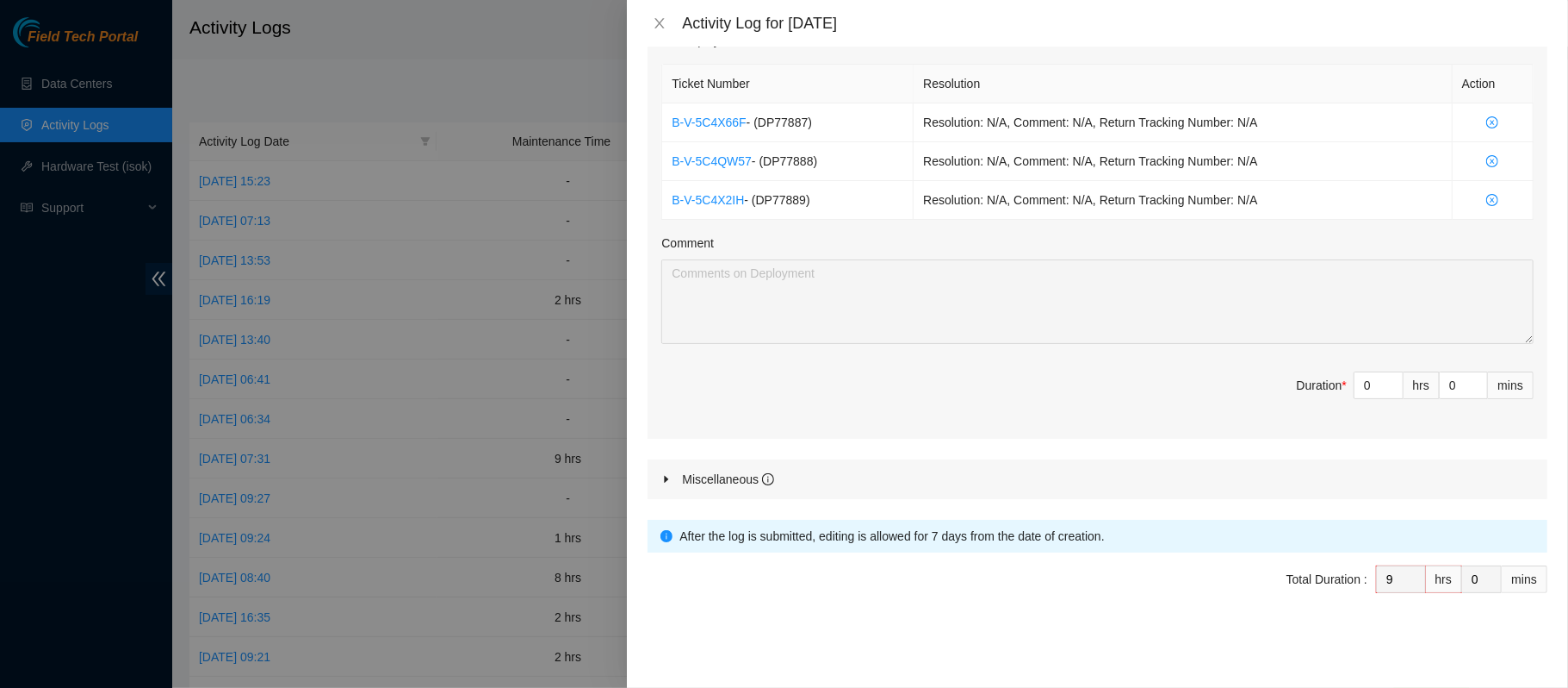
scroll to position [618, 0]
click at [1013, 397] on span "Duration * 0 hrs 0 mins" at bounding box center [1097, 395] width 872 height 48
click at [1176, 387] on input "0" at bounding box center [1379, 385] width 48 height 26
type input "9"
type input "18"
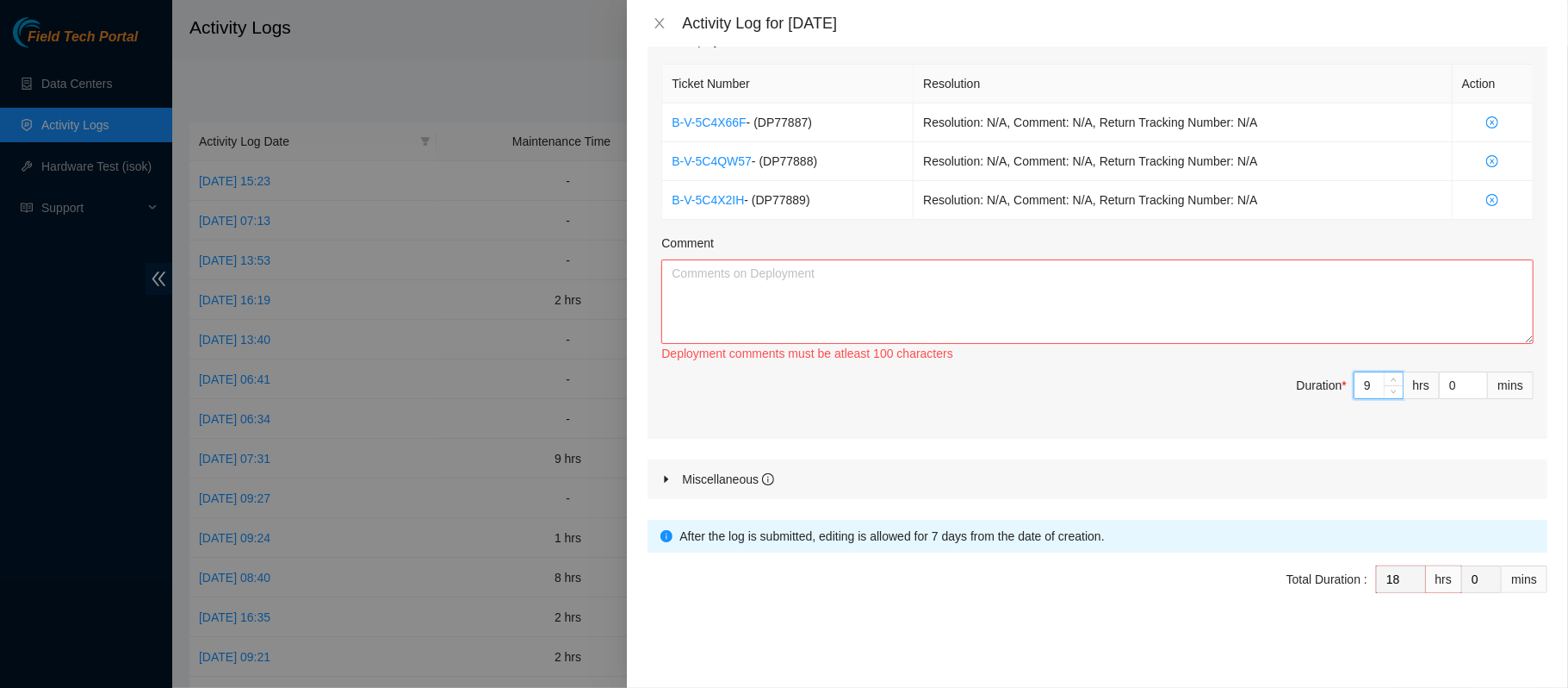
type input "9"
click at [1146, 425] on div "Ticket Number Resolution Action B-V-5C4X66F - ( DP77887 ) Resolution: N/A, Comm…" at bounding box center [1097, 250] width 900 height 379
paste textarea "Started the day at MI6 continues to work on 3 DP install all power cord and lab…"
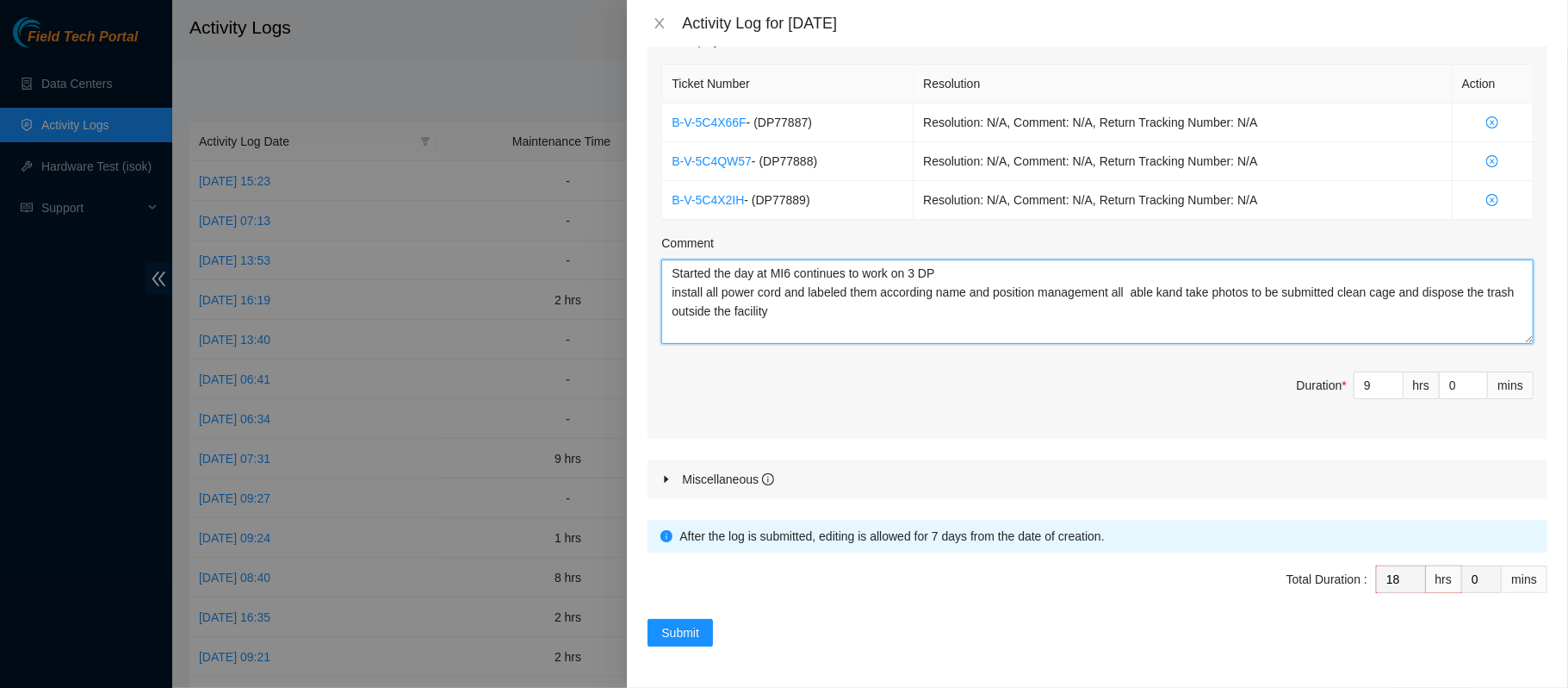
type textarea "Started the day at MI6 continues to work on 3 DP install all power cord and lab…"
click at [670, 515] on span "Submit" at bounding box center [679, 632] width 37 height 19
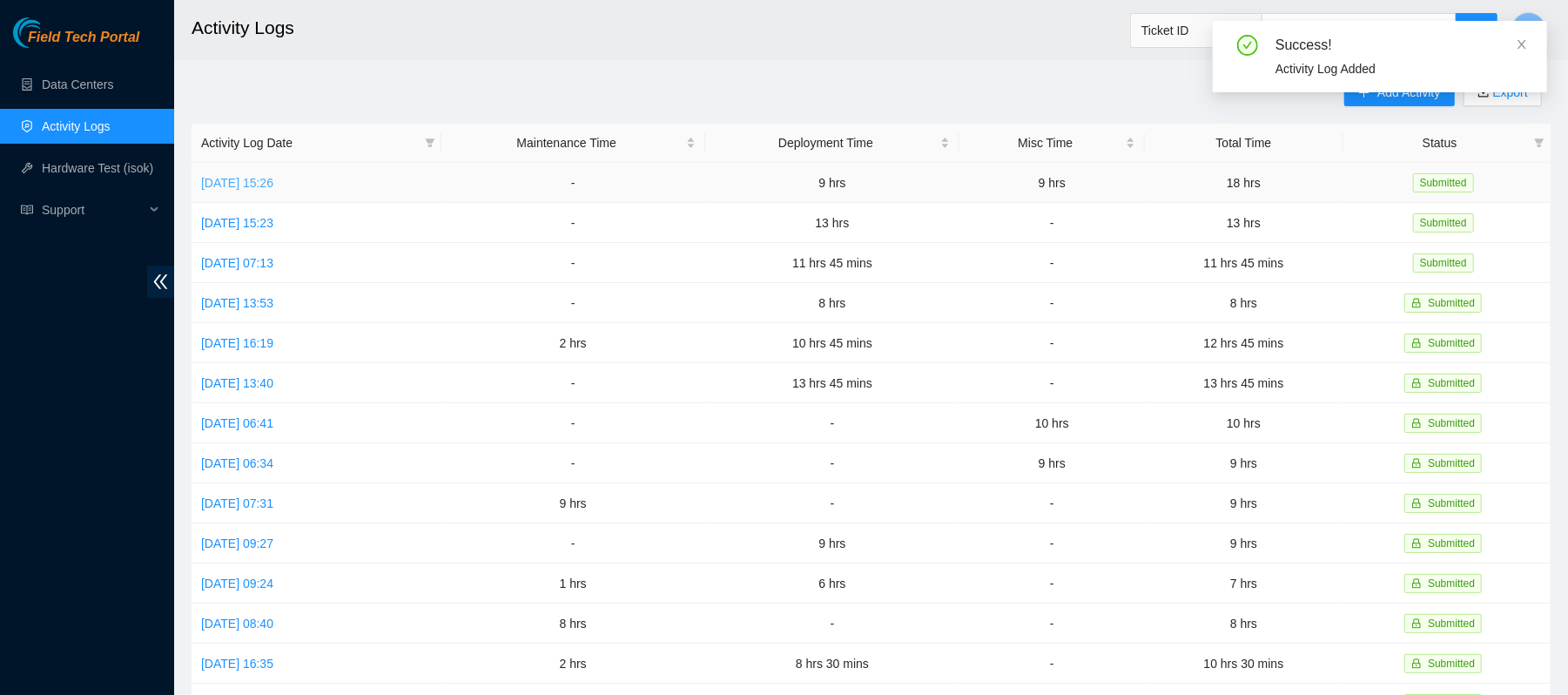
click at [242, 188] on link "[DATE] 15:26" at bounding box center [237, 182] width 72 height 14
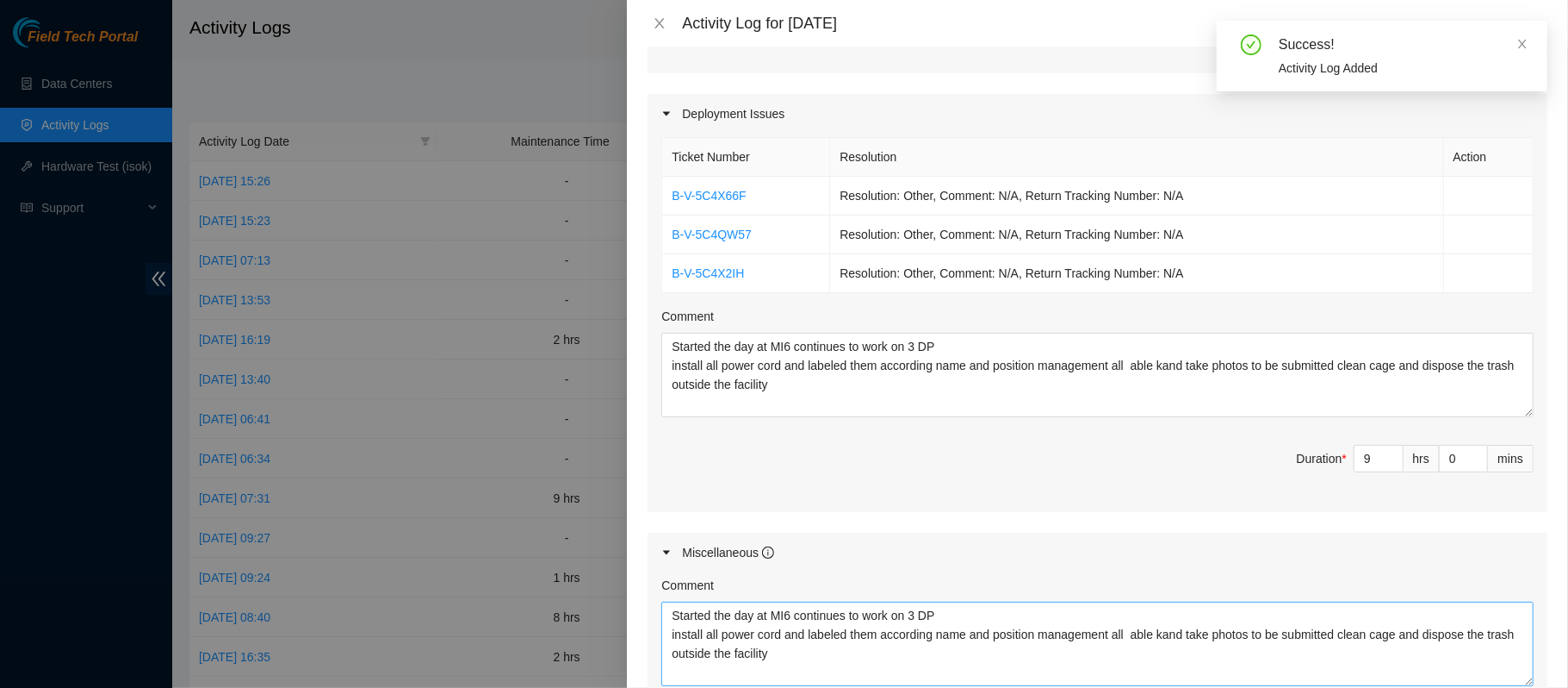
scroll to position [822, 0]
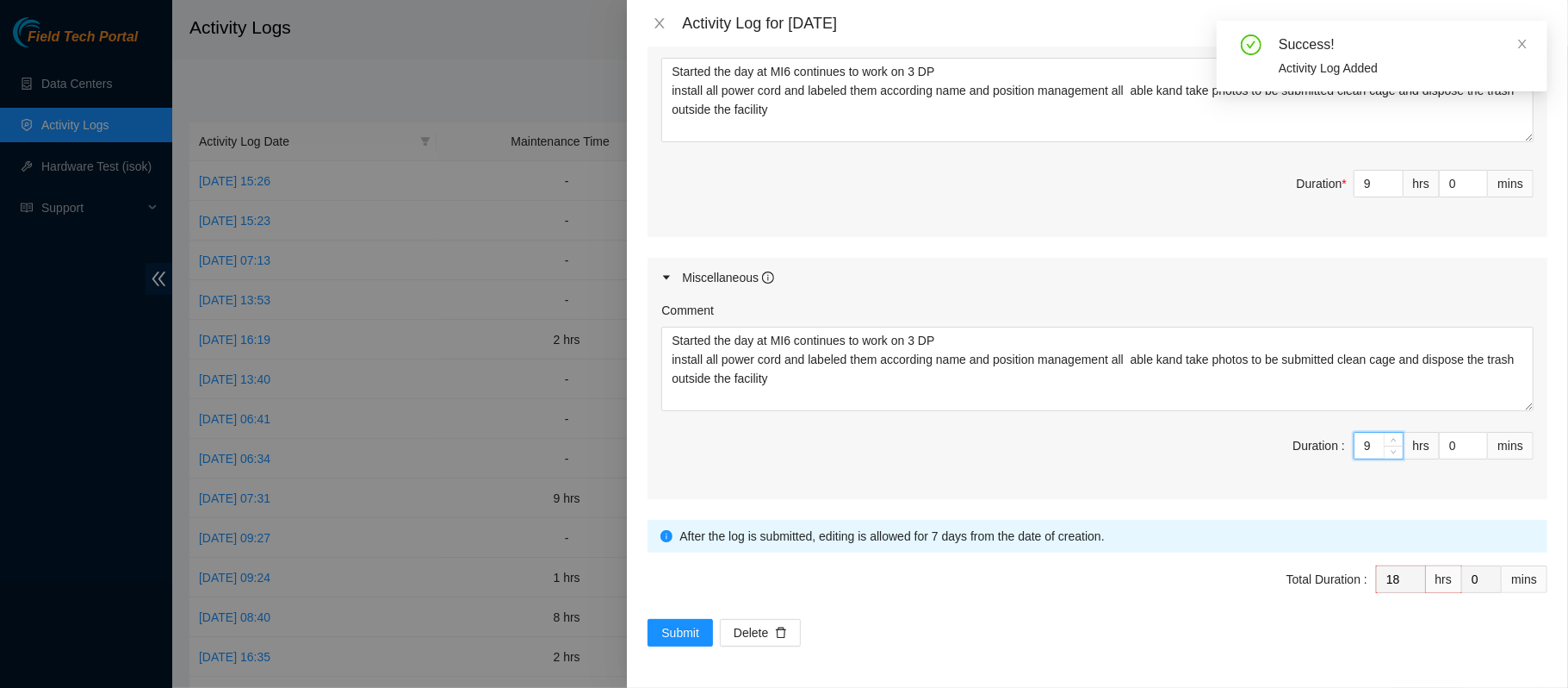
click at [1176, 450] on input "9" at bounding box center [1379, 446] width 48 height 26
type input "9"
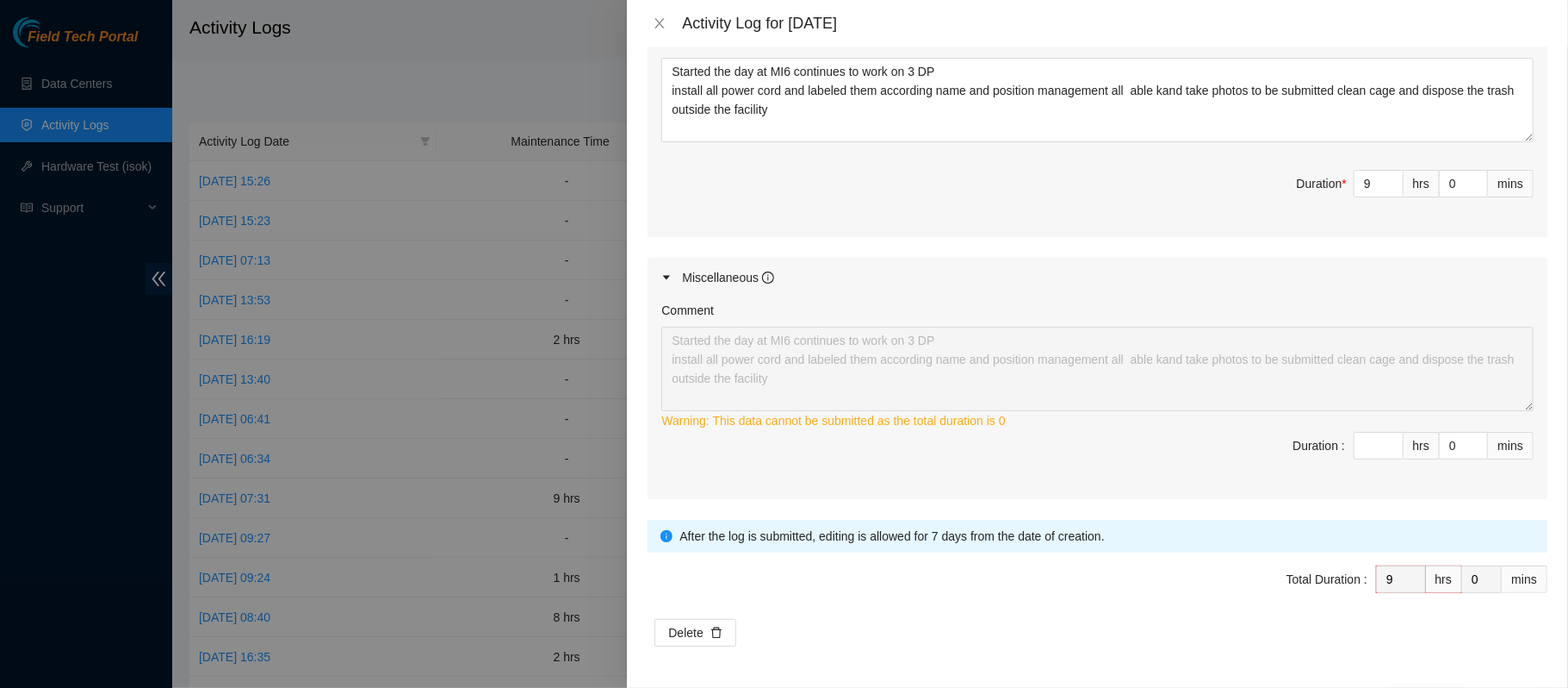
click at [1087, 450] on span "Duration : hrs 0 mins" at bounding box center [1097, 456] width 872 height 48
click at [1176, 448] on icon "down" at bounding box center [1393, 451] width 6 height 6
type input "01"
type input "10"
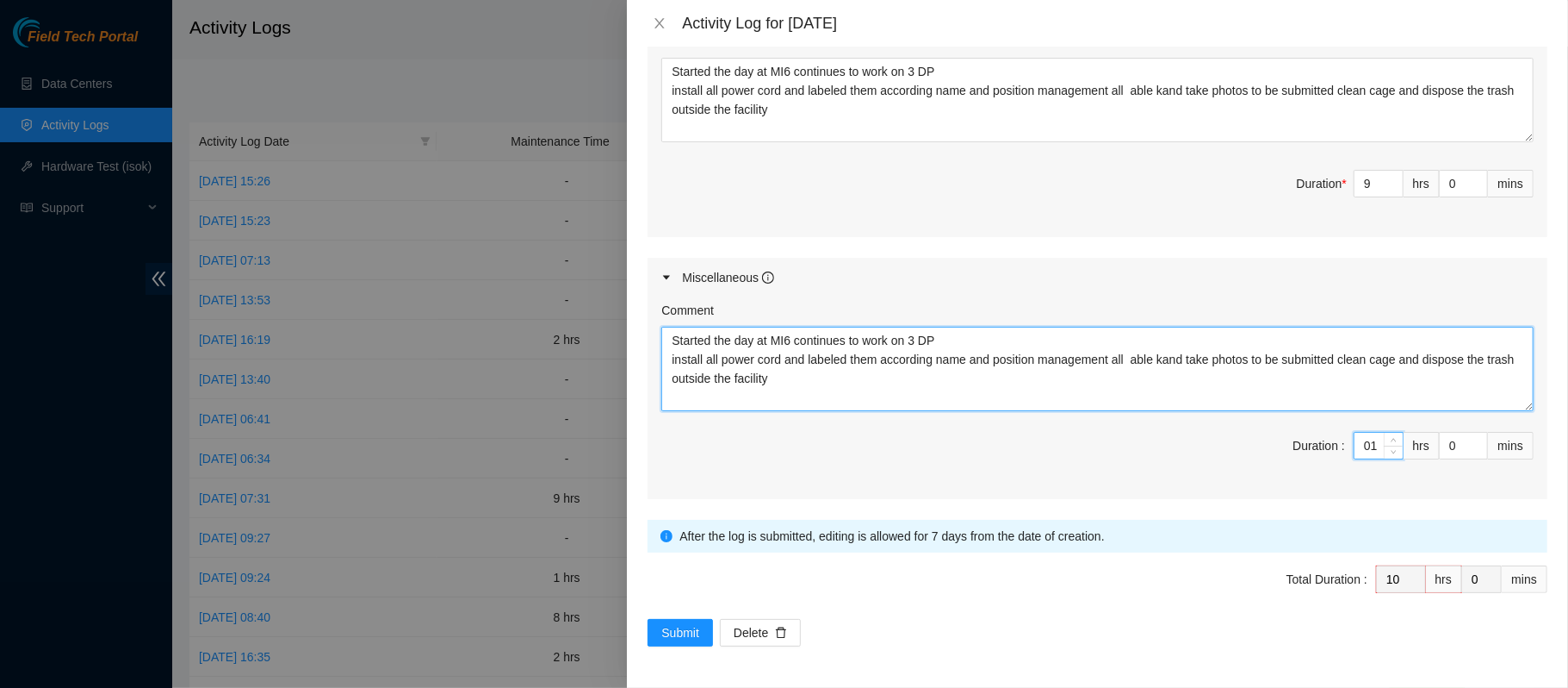
type input "1"
drag, startPoint x: 674, startPoint y: 339, endPoint x: 932, endPoint y: 407, distance: 266.8
click at [932, 407] on textarea "Started the day at MI6 continues to work on 3 DP install all power cord and lab…" at bounding box center [1097, 369] width 872 height 84
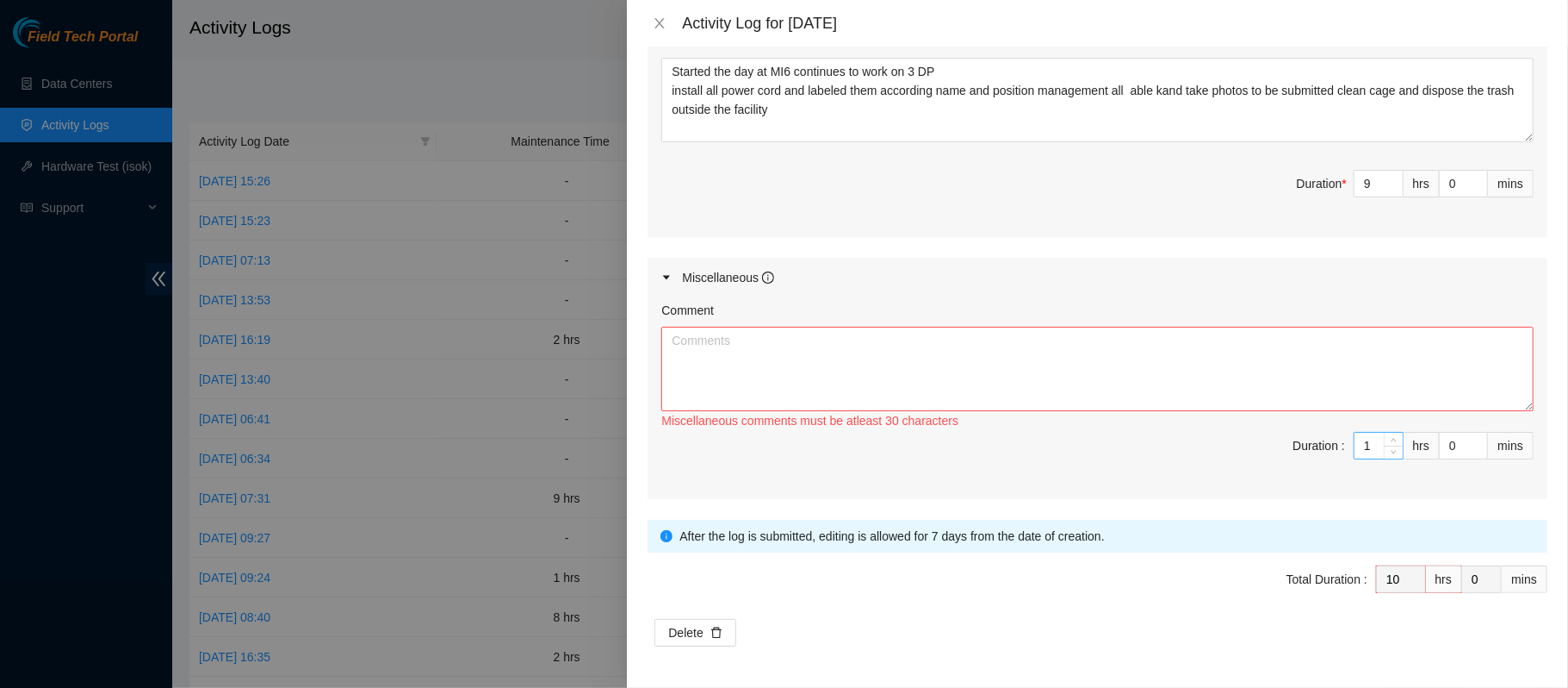
click at [1176, 449] on input "1" at bounding box center [1379, 446] width 48 height 26
type input "9"
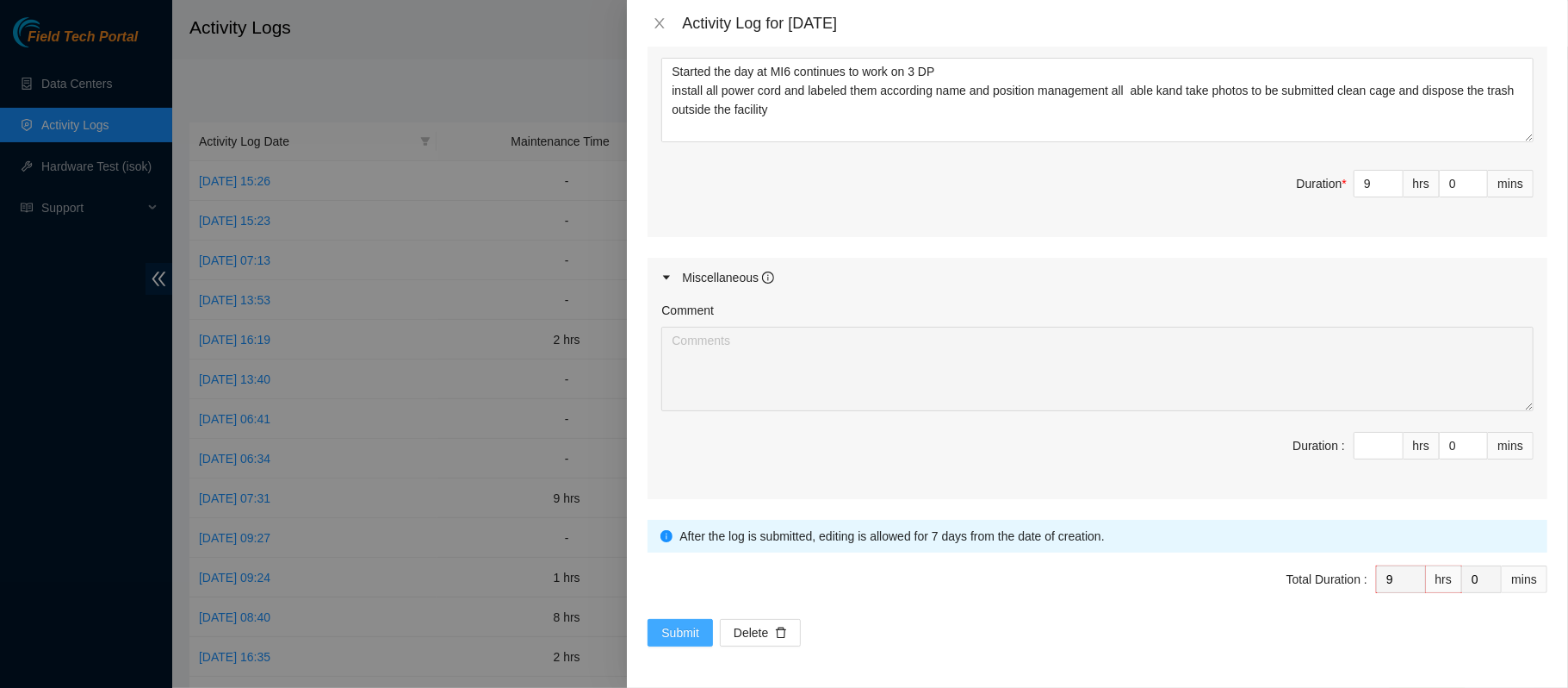
click at [682, 515] on span "Submit" at bounding box center [679, 632] width 37 height 19
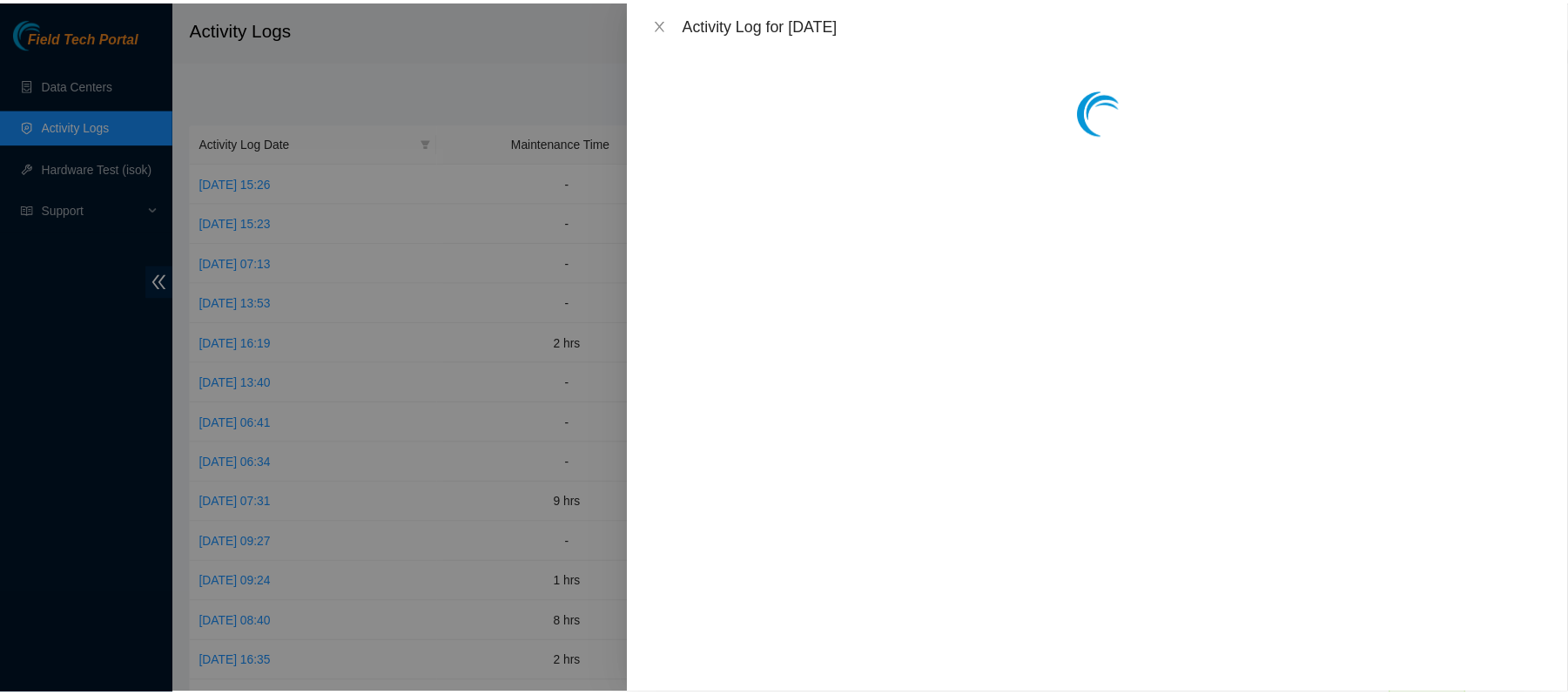
scroll to position [0, 0]
